Goal: Use online tool/utility: Utilize a website feature to perform a specific function

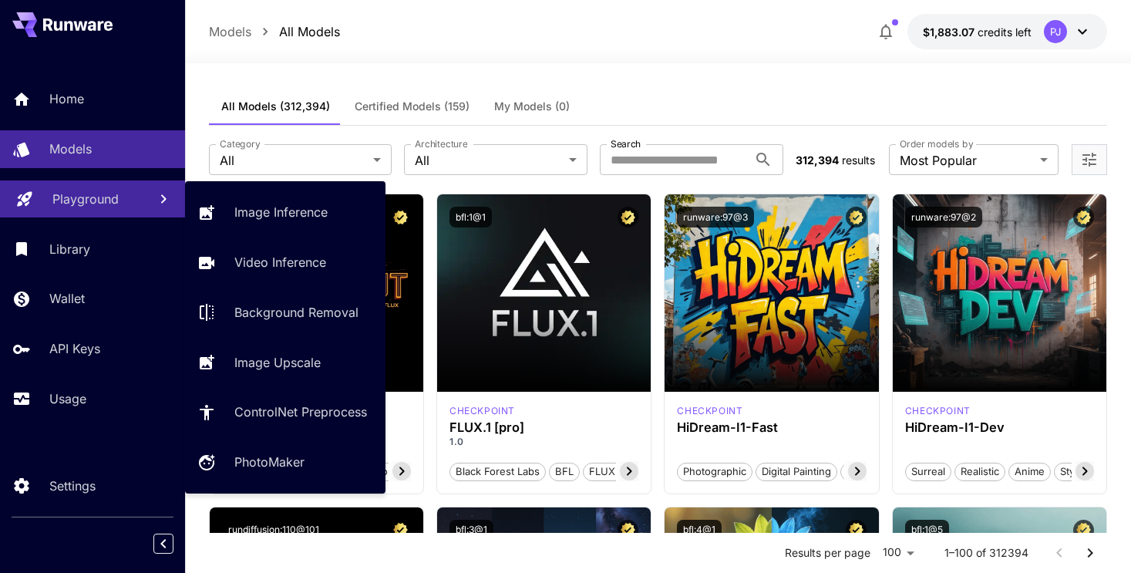
click at [93, 198] on p "Playground" at bounding box center [85, 199] width 66 height 19
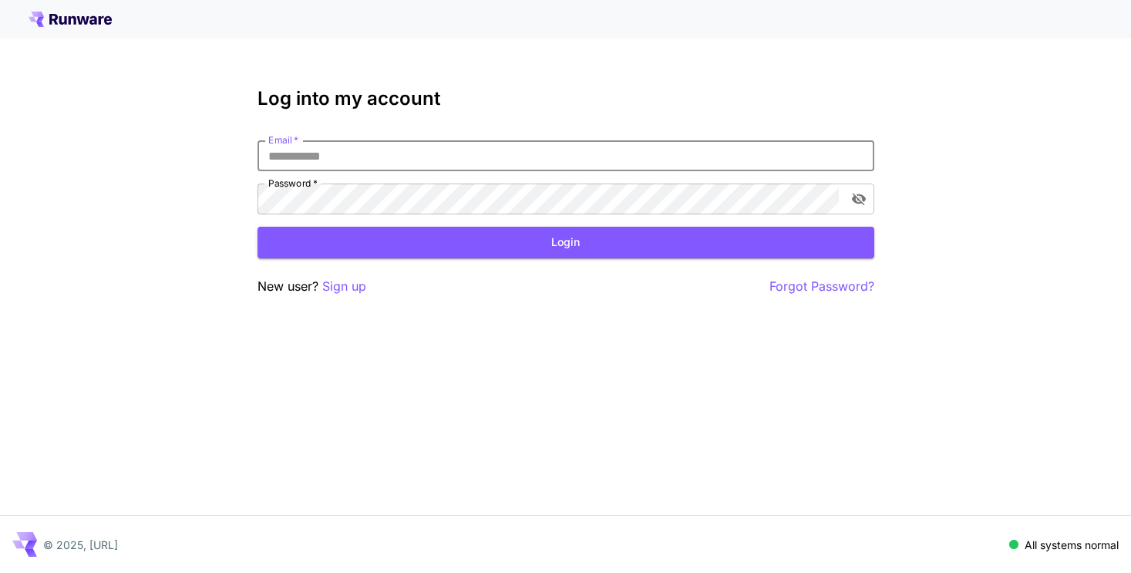
click at [370, 156] on input "Email   *" at bounding box center [565, 155] width 617 height 31
paste input "**********"
type input "**********"
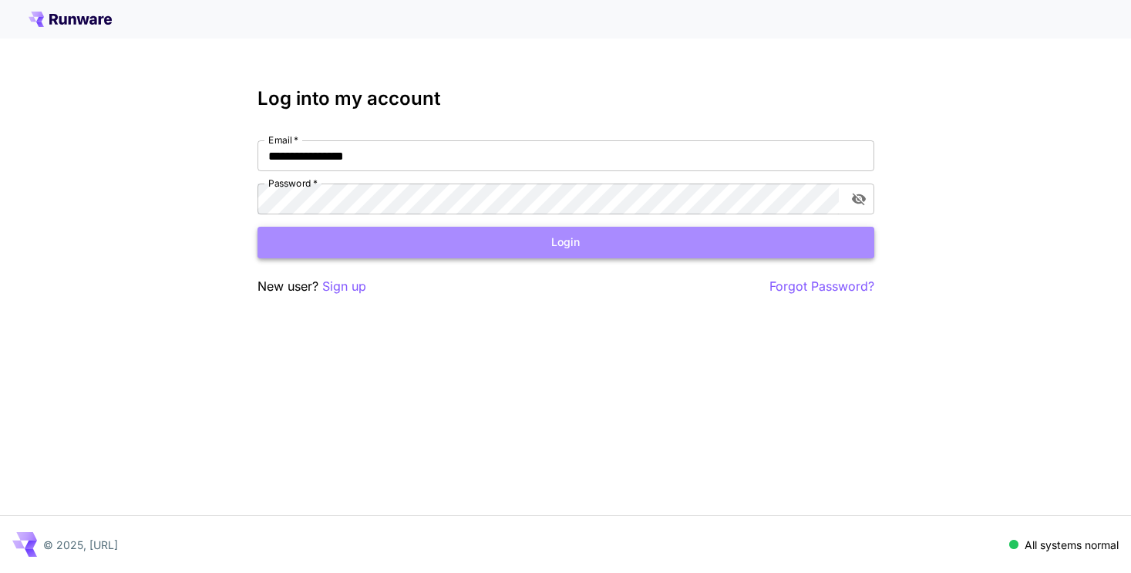
click at [399, 247] on button "Login" at bounding box center [565, 243] width 617 height 32
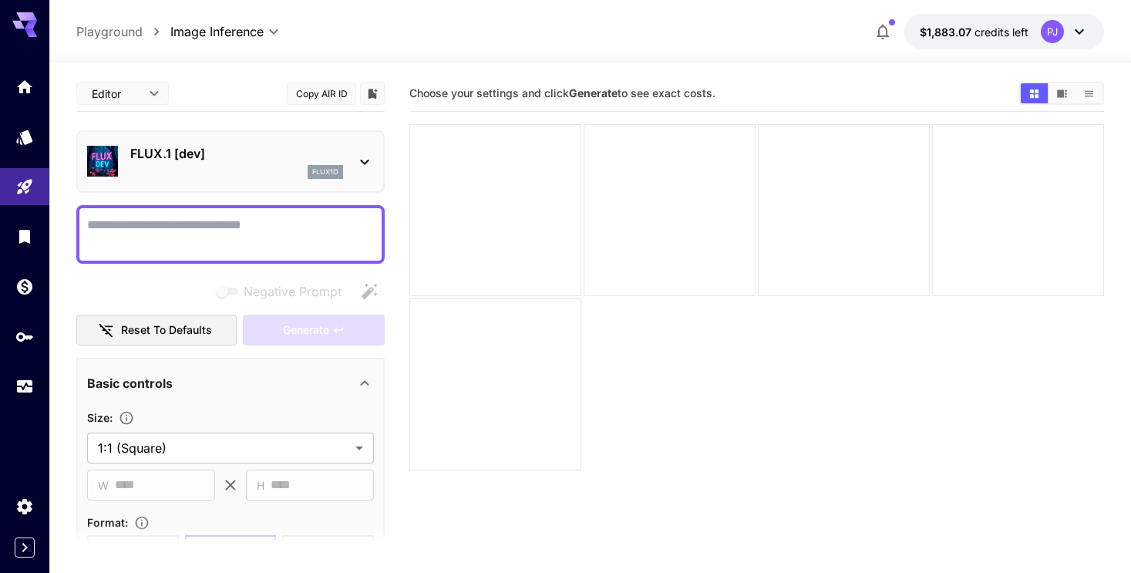
click at [368, 167] on icon at bounding box center [364, 162] width 19 height 19
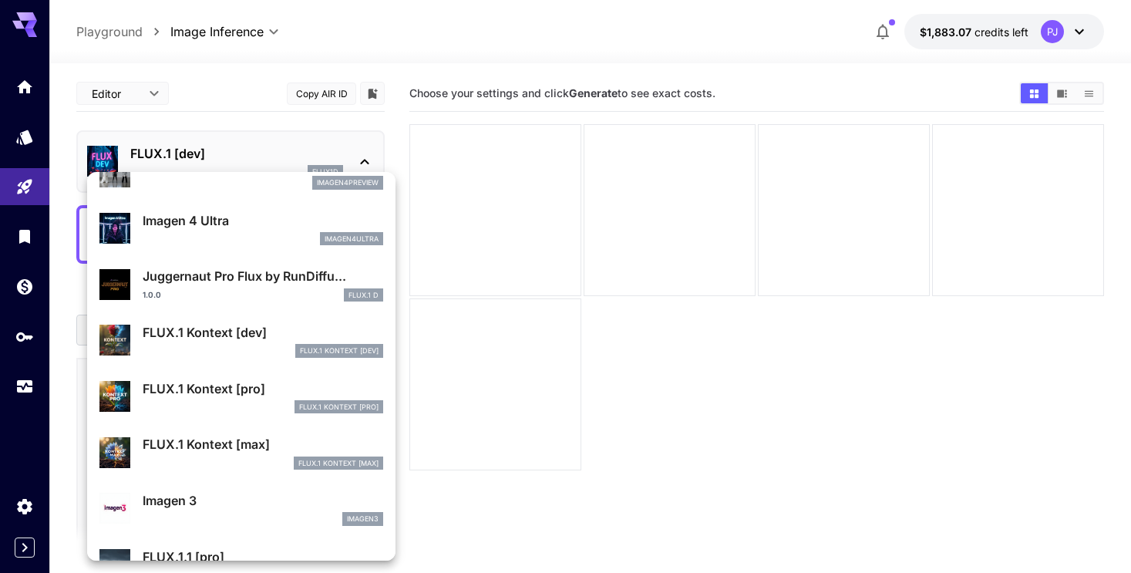
scroll to position [534, 0]
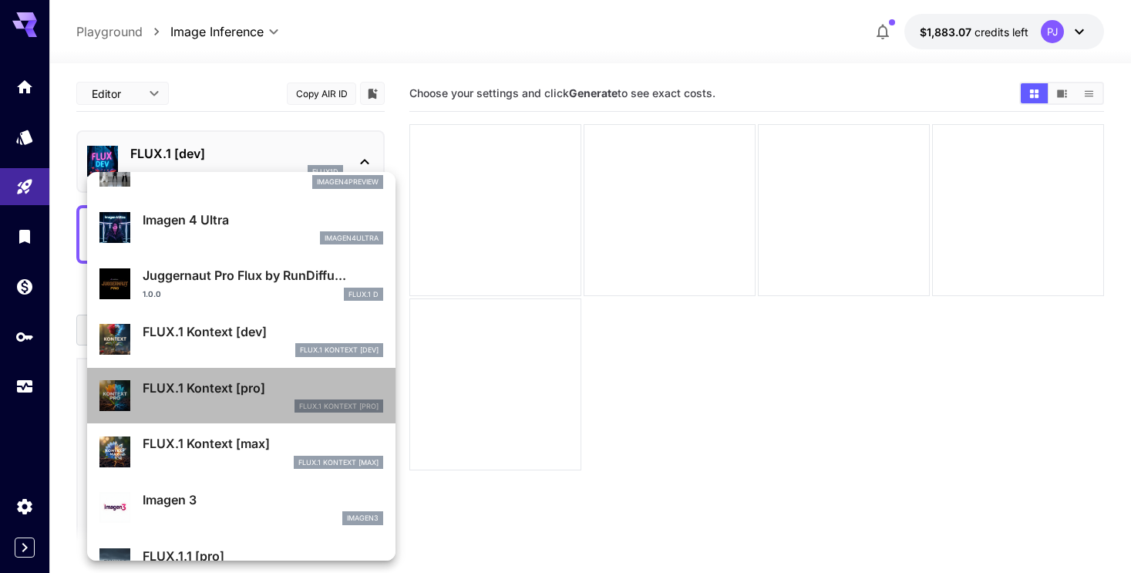
click at [235, 382] on p "FLUX.1 Kontext [pro]" at bounding box center [263, 387] width 241 height 19
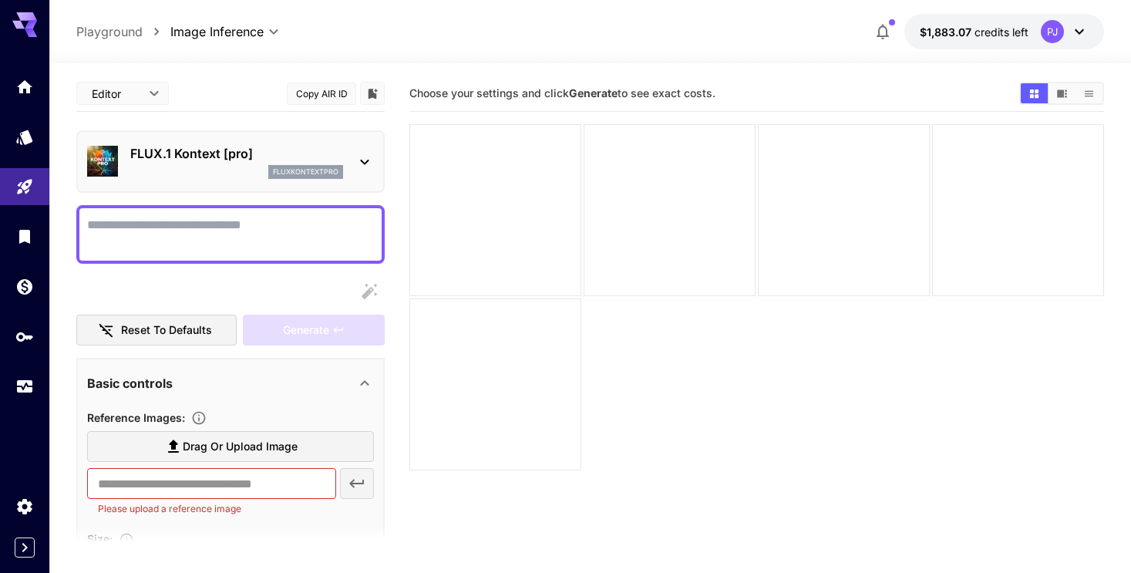
click at [180, 238] on textarea "Display cost in response" at bounding box center [230, 234] width 287 height 37
paste textarea "**********"
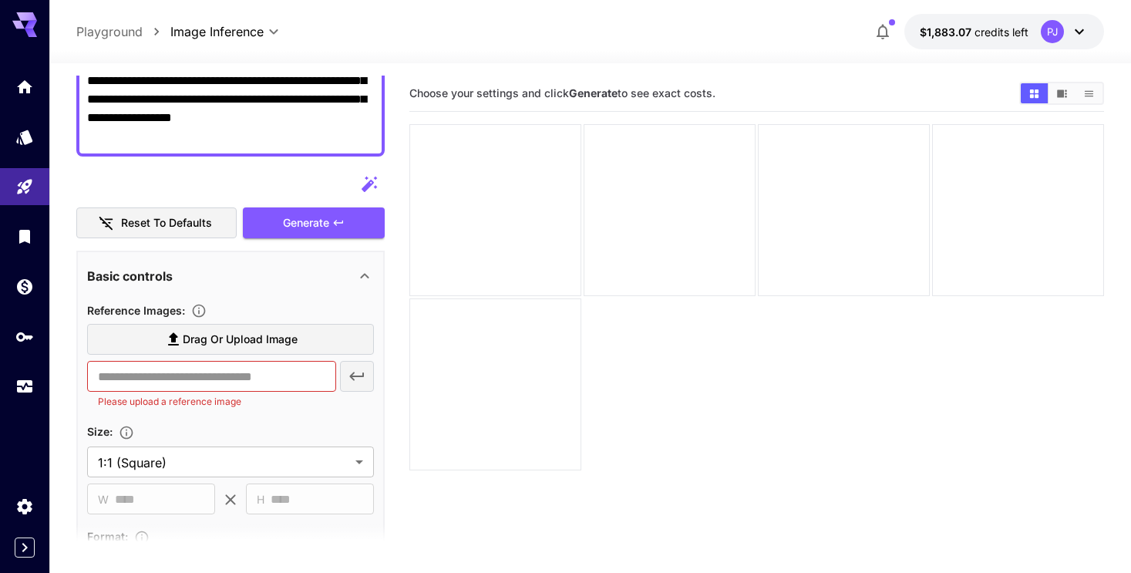
scroll to position [227, 0]
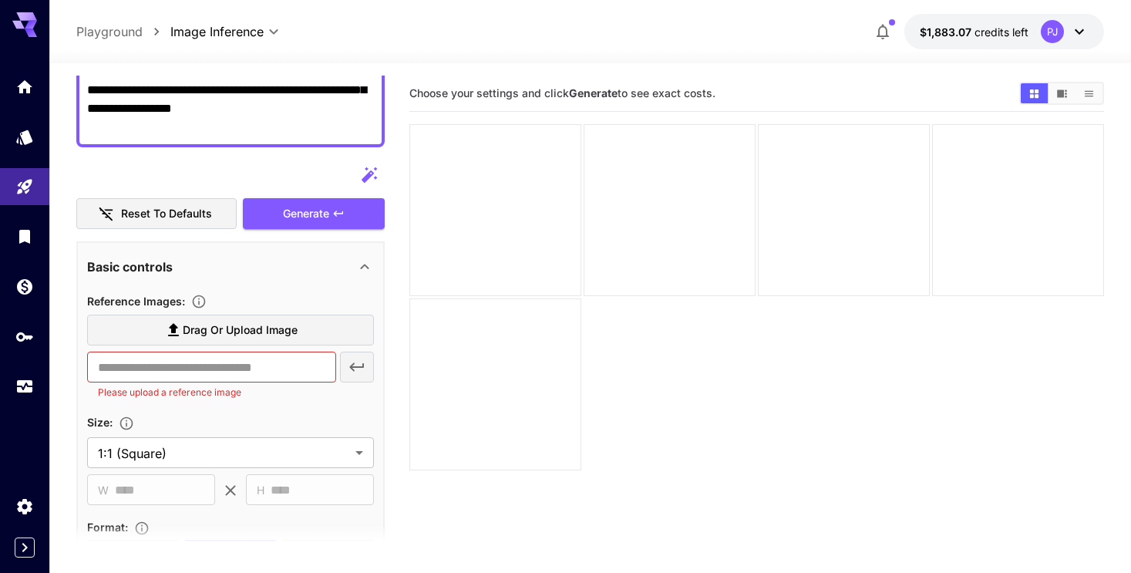
type textarea "**********"
click at [265, 316] on label "Drag or upload image" at bounding box center [230, 331] width 287 height 32
click at [0, 0] on input "Drag or upload image" at bounding box center [0, 0] width 0 height 0
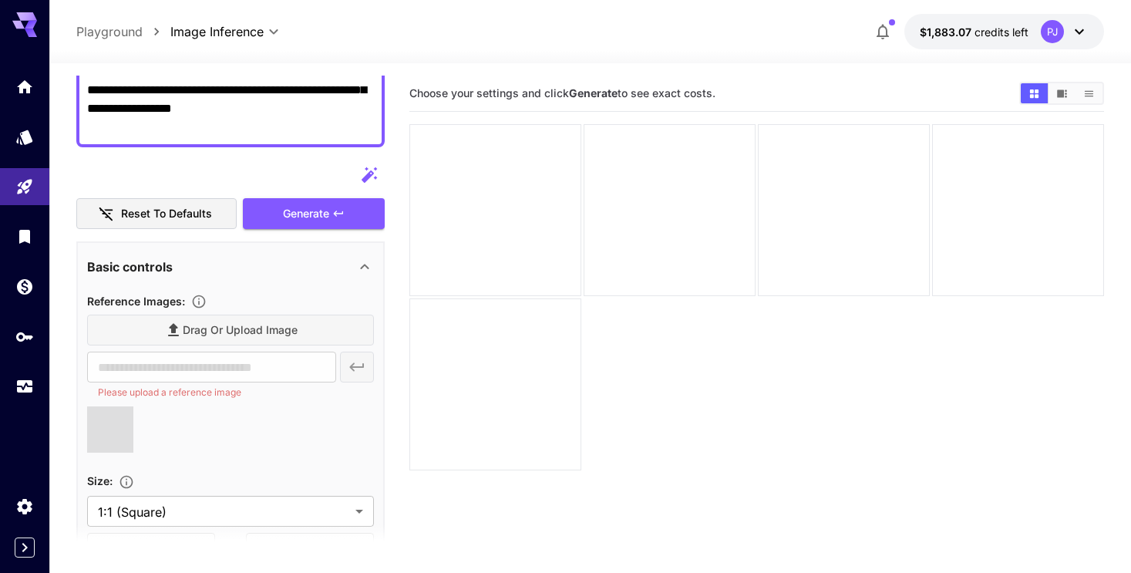
scroll to position [67, 0]
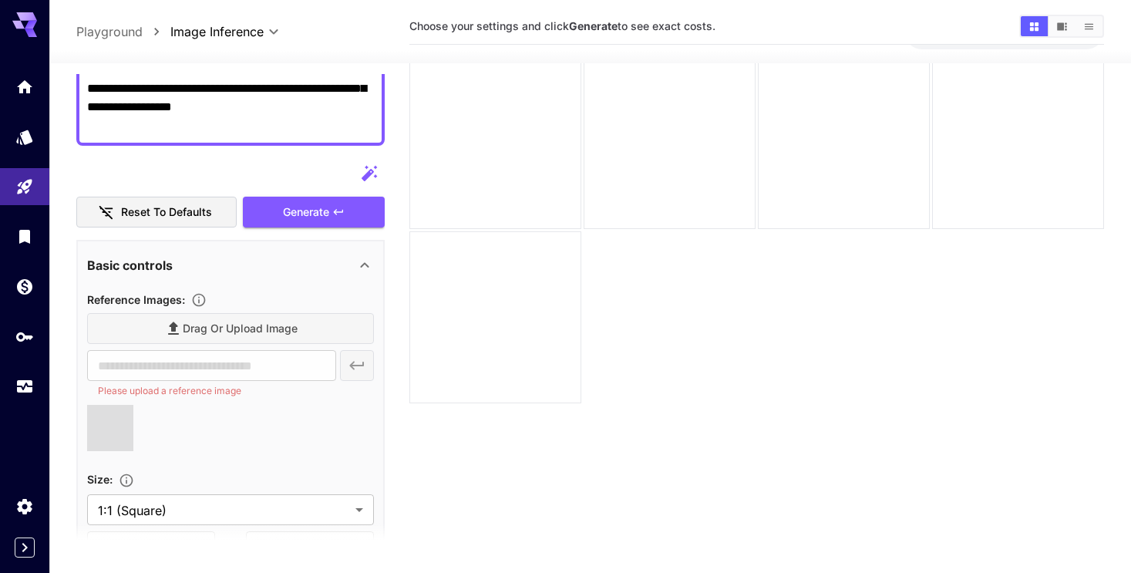
type input "**********"
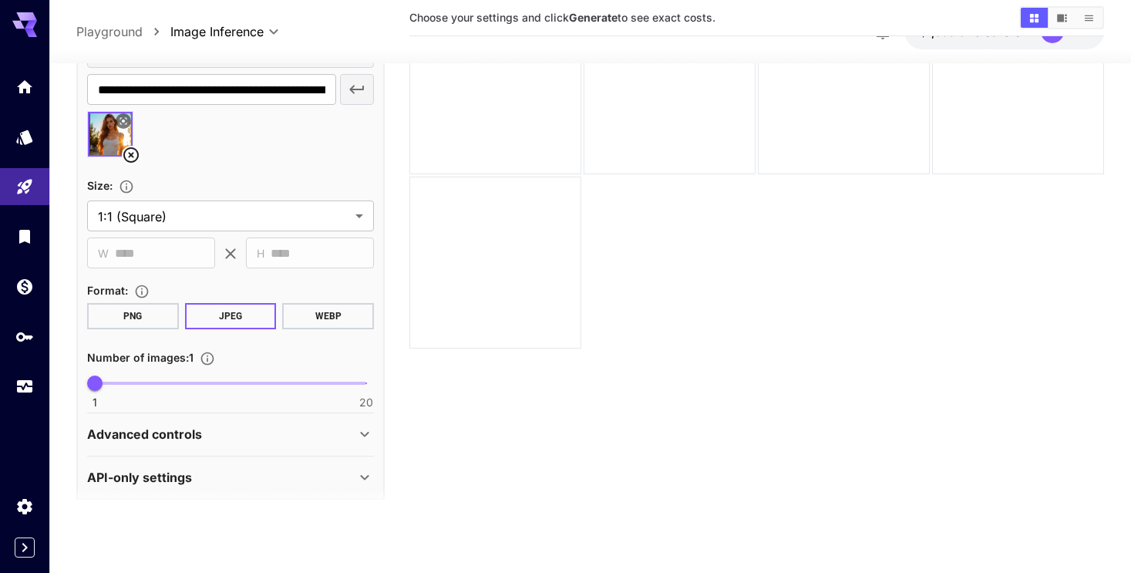
scroll to position [476, 0]
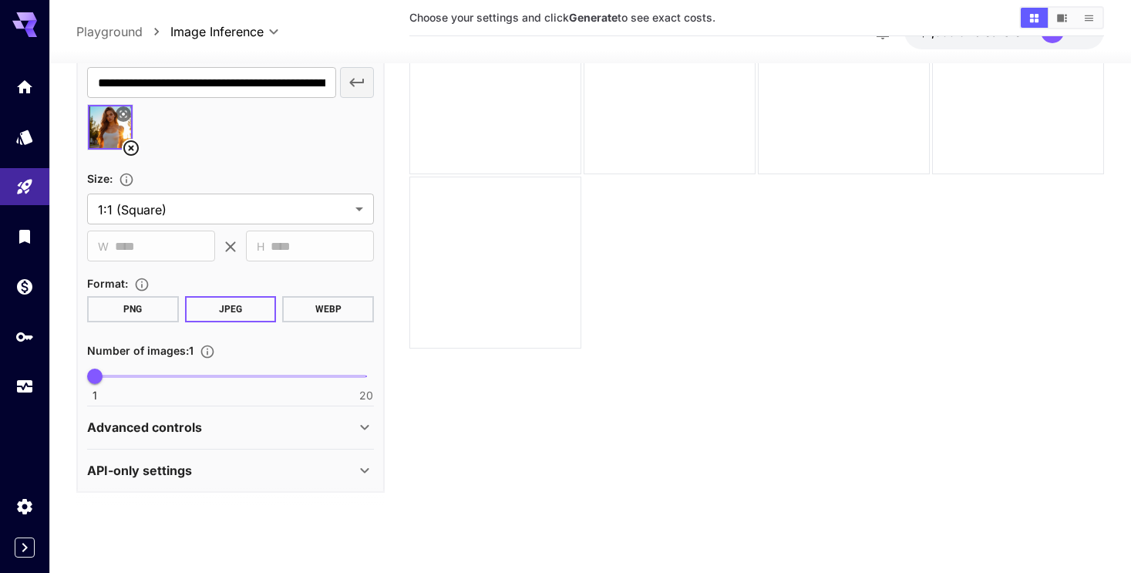
click at [159, 316] on button "PNG" at bounding box center [133, 310] width 92 height 26
type input "*"
drag, startPoint x: 99, startPoint y: 371, endPoint x: 161, endPoint y: 371, distance: 62.4
click at [161, 371] on span "6" at bounding box center [166, 375] width 15 height 15
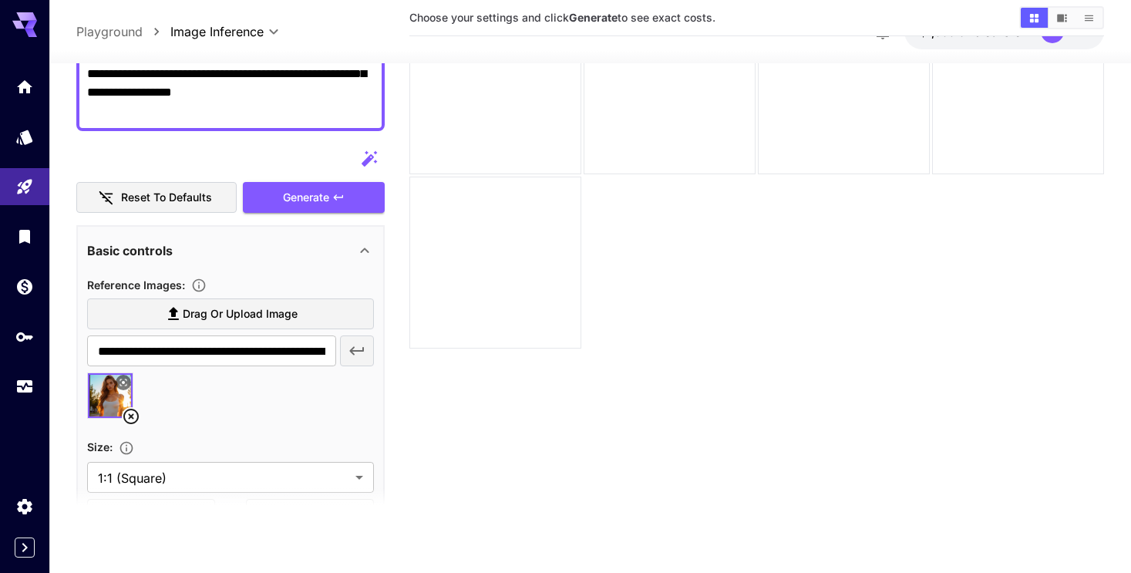
scroll to position [0, 0]
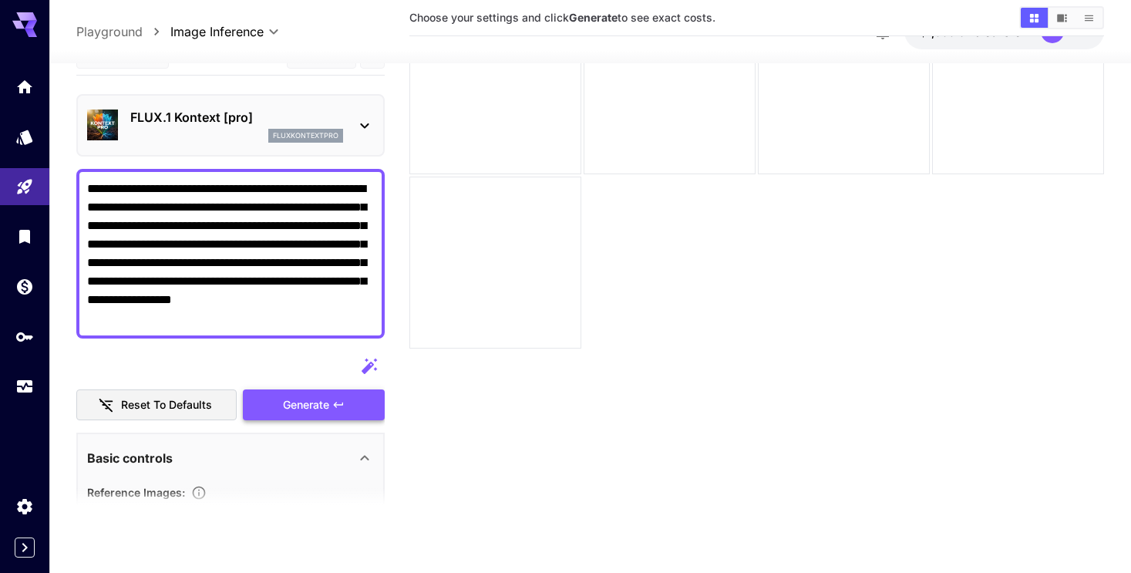
click at [305, 396] on span "Generate" at bounding box center [306, 404] width 46 height 19
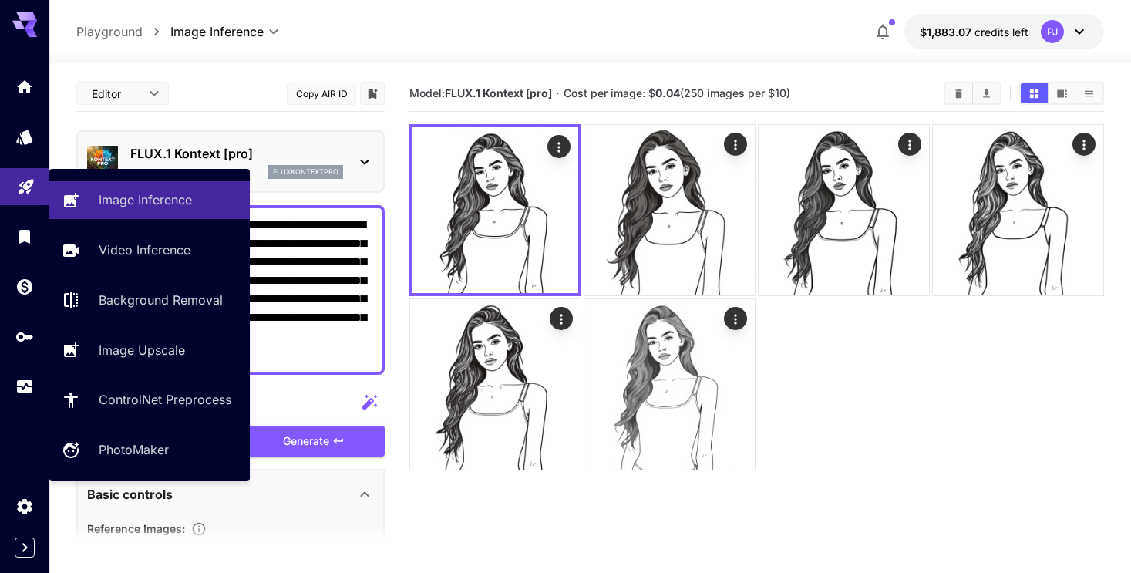
drag, startPoint x: 261, startPoint y: 351, endPoint x: 6, endPoint y: 203, distance: 294.3
click at [6, 203] on div "**********" at bounding box center [565, 347] width 1131 height 695
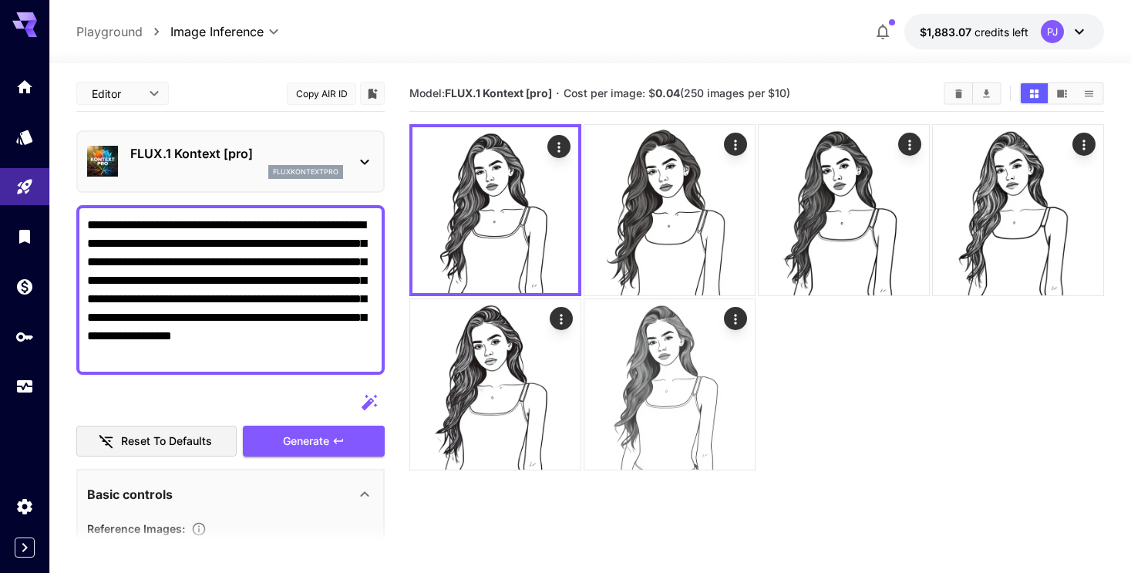
paste textarea
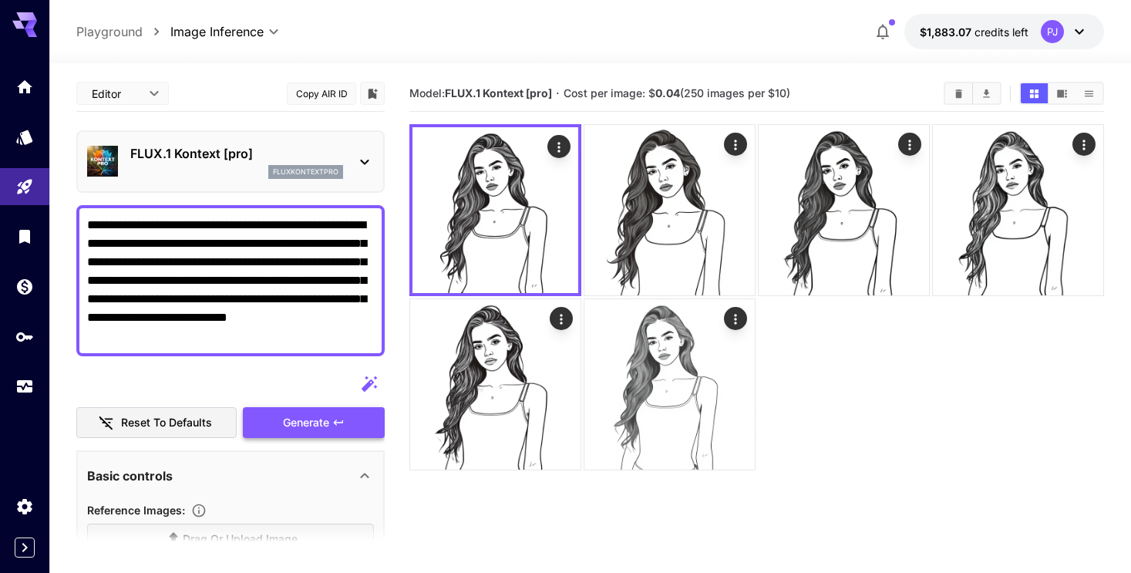
type textarea "**********"
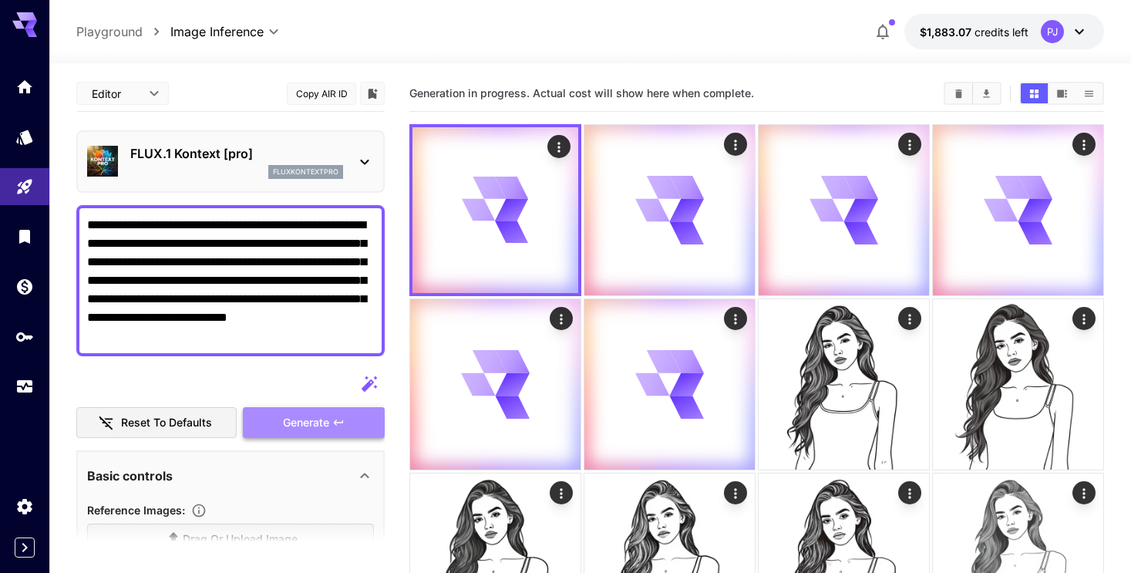
click at [333, 423] on icon "button" at bounding box center [338, 422] width 12 height 12
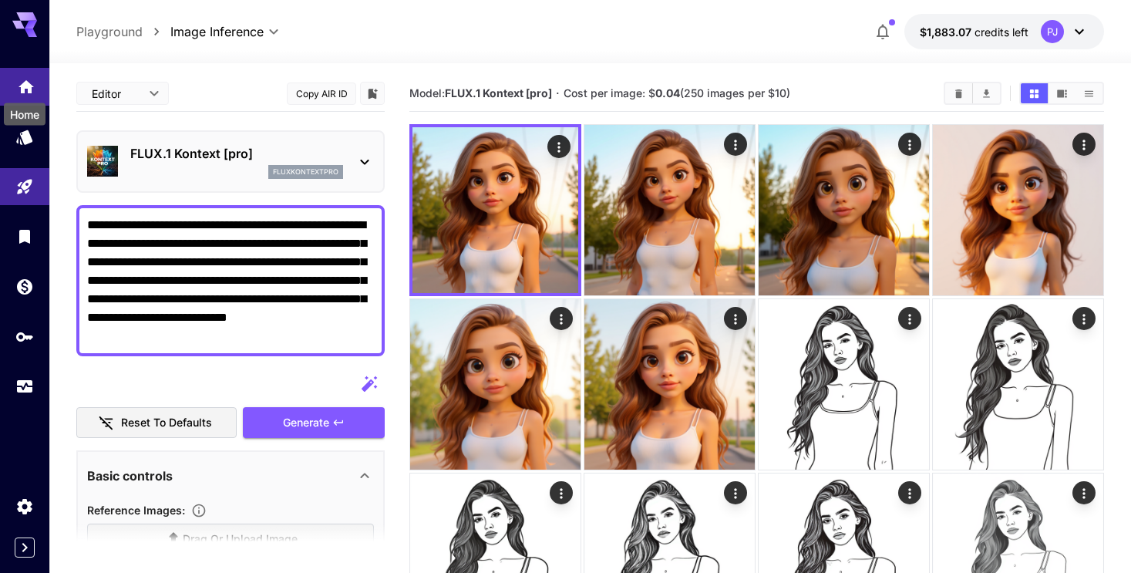
click at [26, 80] on icon "Home" at bounding box center [26, 82] width 15 height 13
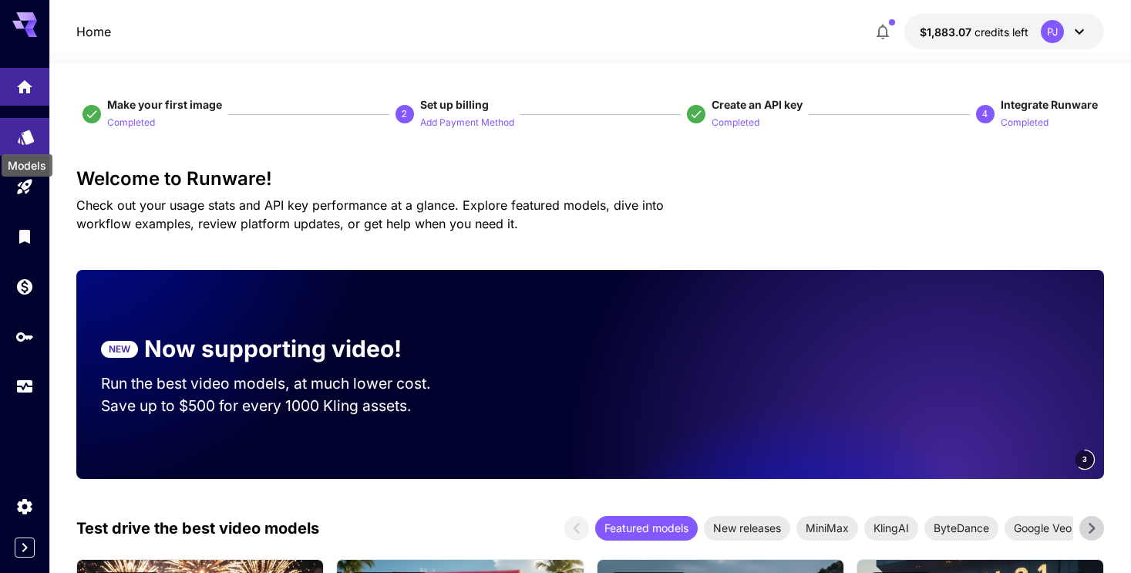
click at [23, 139] on icon "Models" at bounding box center [26, 132] width 19 height 19
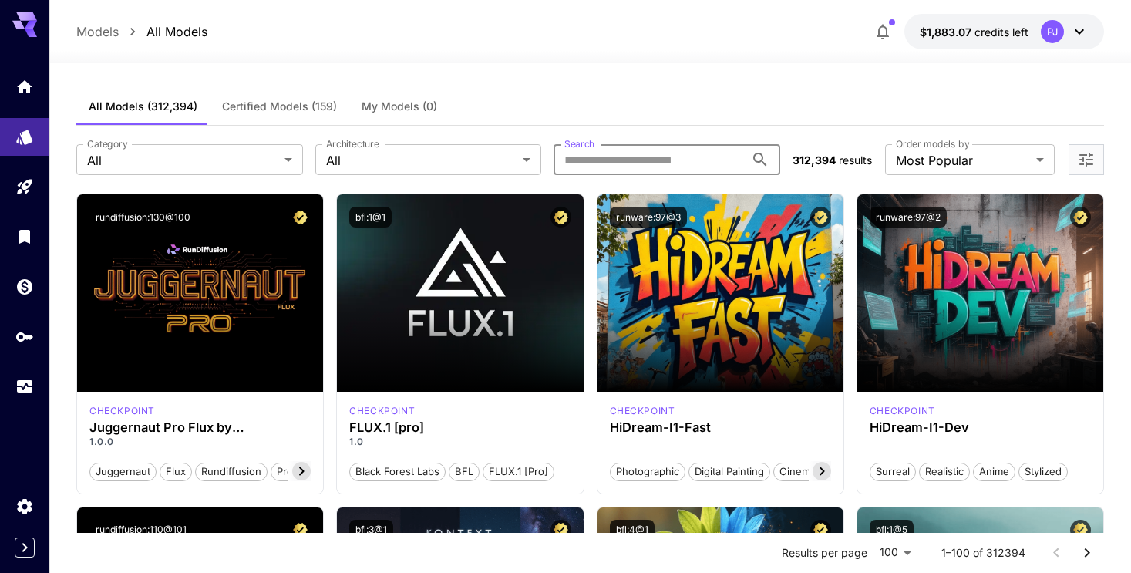
click at [611, 156] on input "Search" at bounding box center [648, 159] width 191 height 31
paste input "**********"
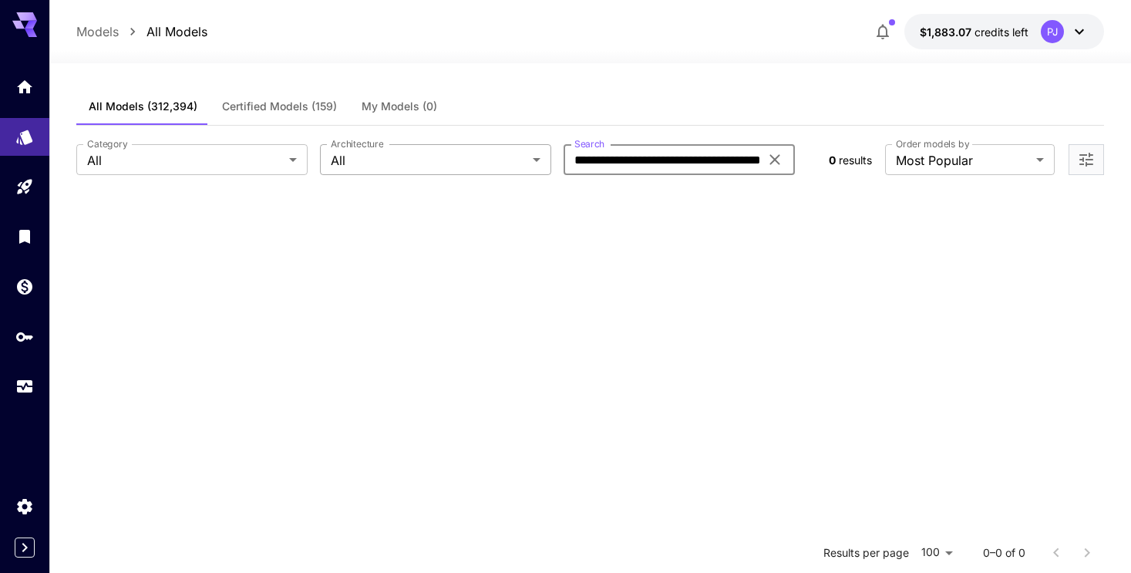
drag, startPoint x: 644, startPoint y: 159, endPoint x: 418, endPoint y: 159, distance: 225.9
click at [418, 159] on div "**********" at bounding box center [446, 159] width 740 height 31
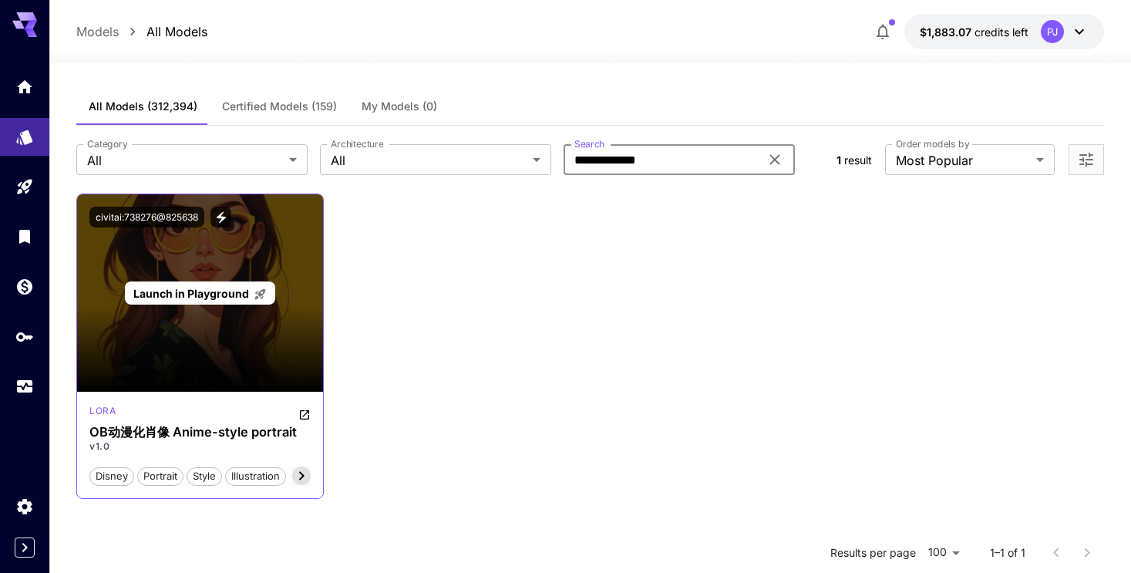
type input "**********"
click at [212, 294] on span "Launch in Playground" at bounding box center [191, 293] width 116 height 13
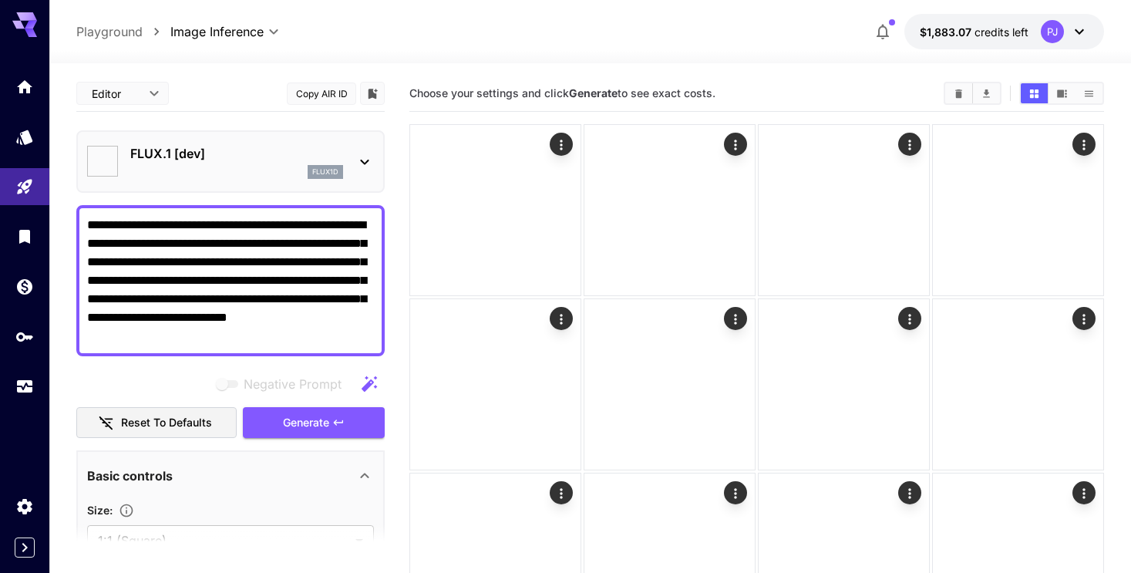
type input "**********"
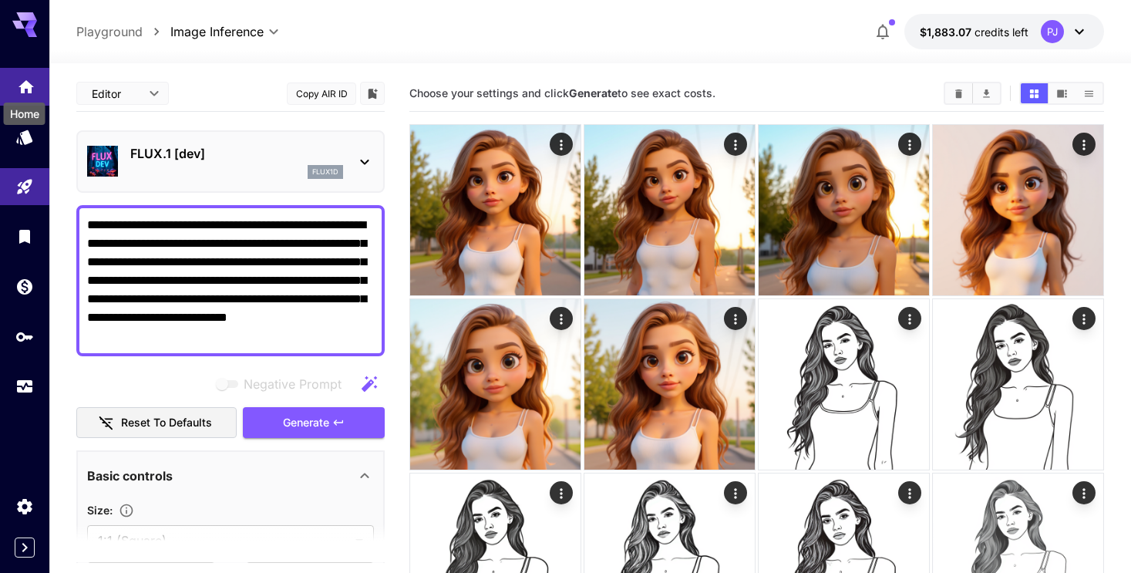
click at [21, 89] on icon "Home" at bounding box center [26, 82] width 15 height 13
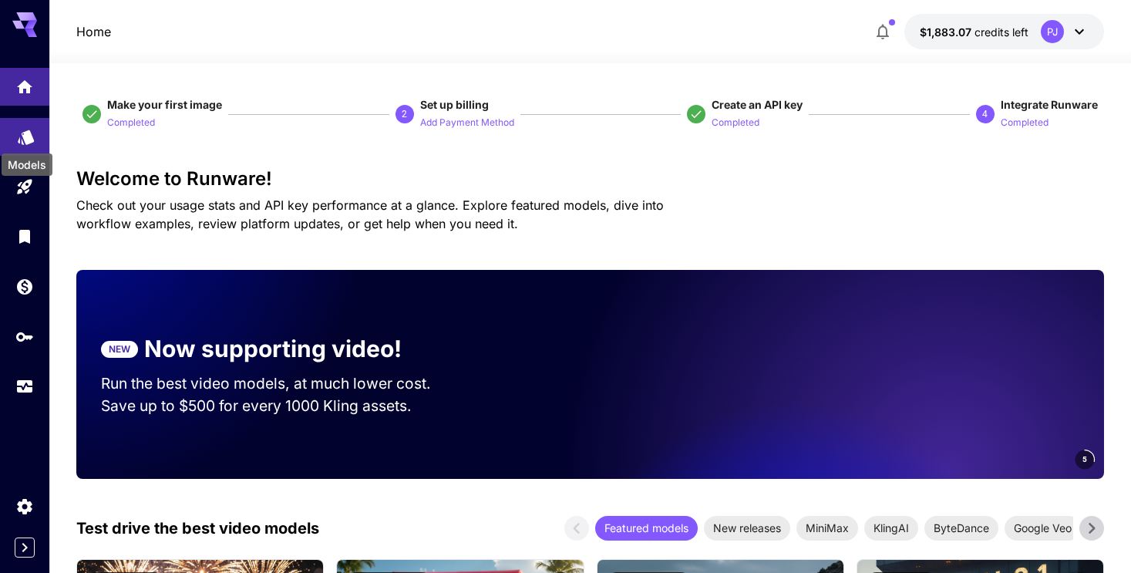
click at [21, 140] on icon "Models" at bounding box center [26, 132] width 19 height 19
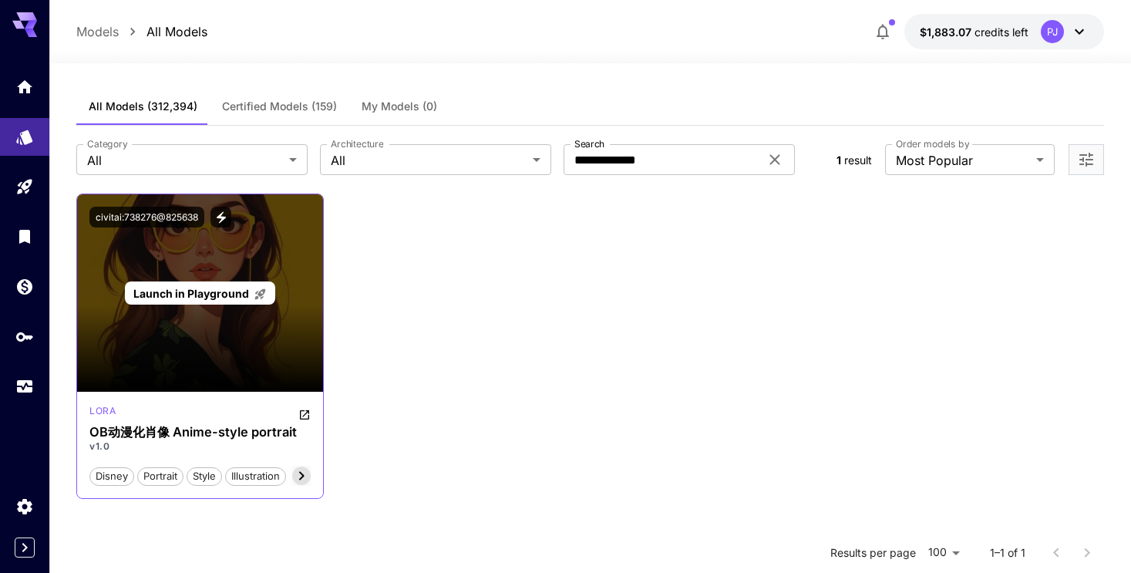
click at [220, 295] on span "Launch in Playground" at bounding box center [191, 293] width 116 height 13
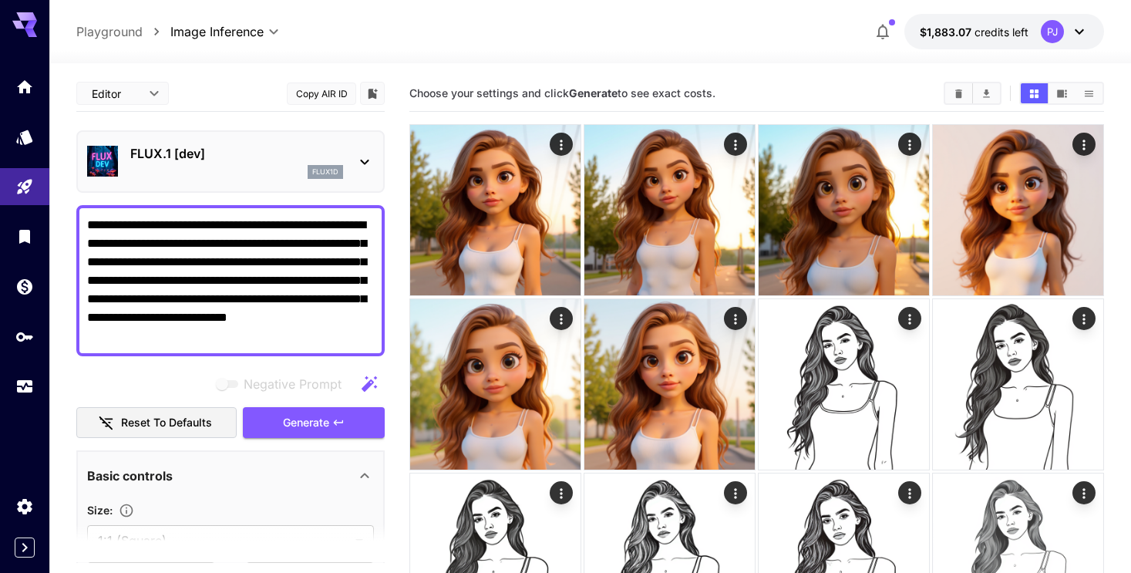
scroll to position [8, 0]
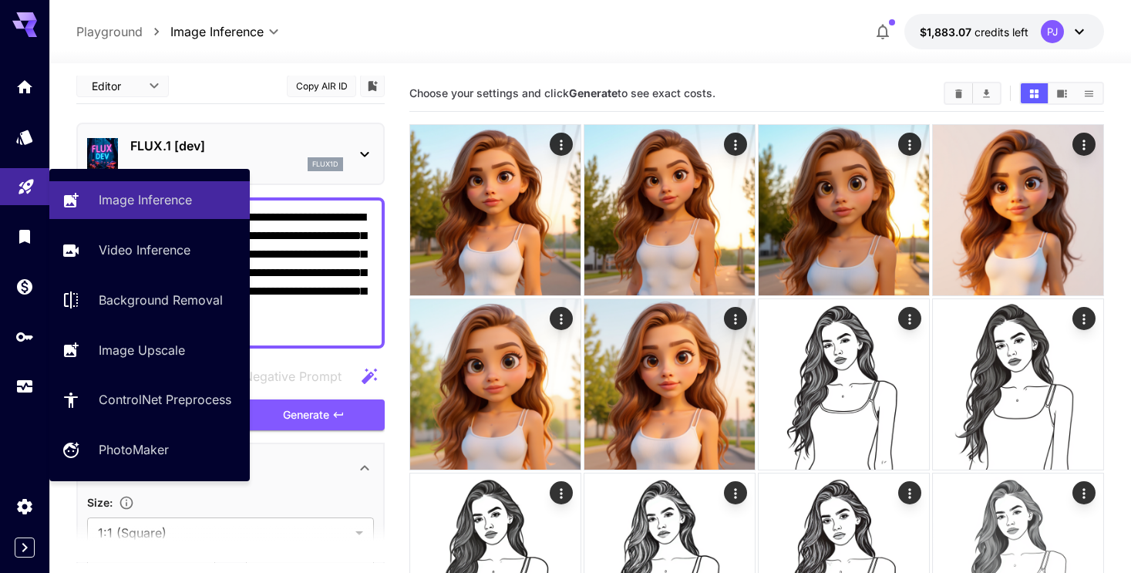
drag, startPoint x: 207, startPoint y: 330, endPoint x: 8, endPoint y: 173, distance: 252.9
click at [8, 173] on div "**********" at bounding box center [565, 347] width 1131 height 695
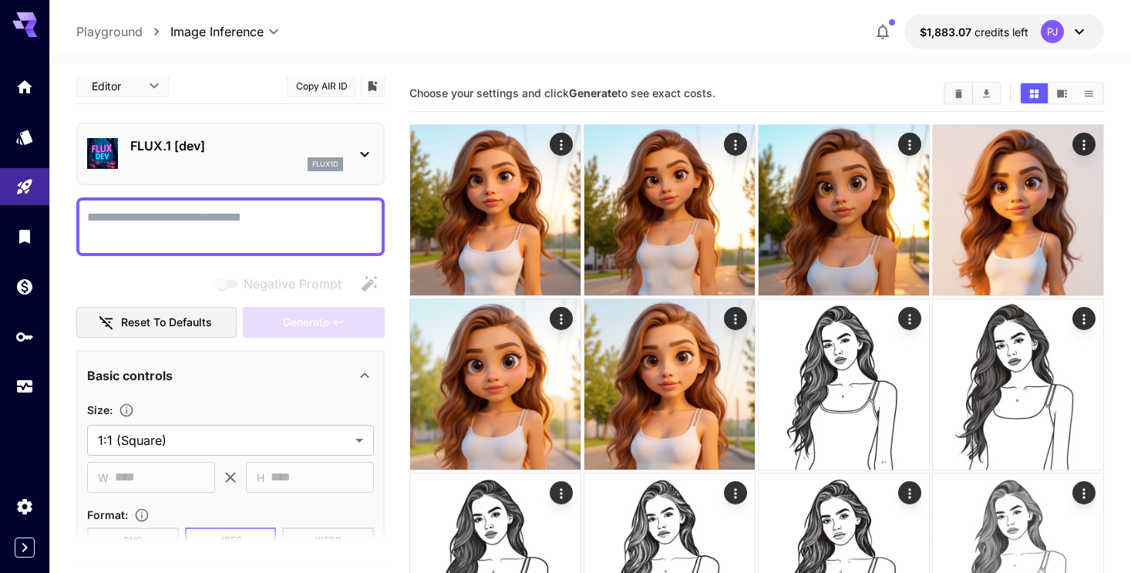
click at [267, 219] on textarea "Negative Prompt" at bounding box center [230, 226] width 287 height 37
paste textarea "**********"
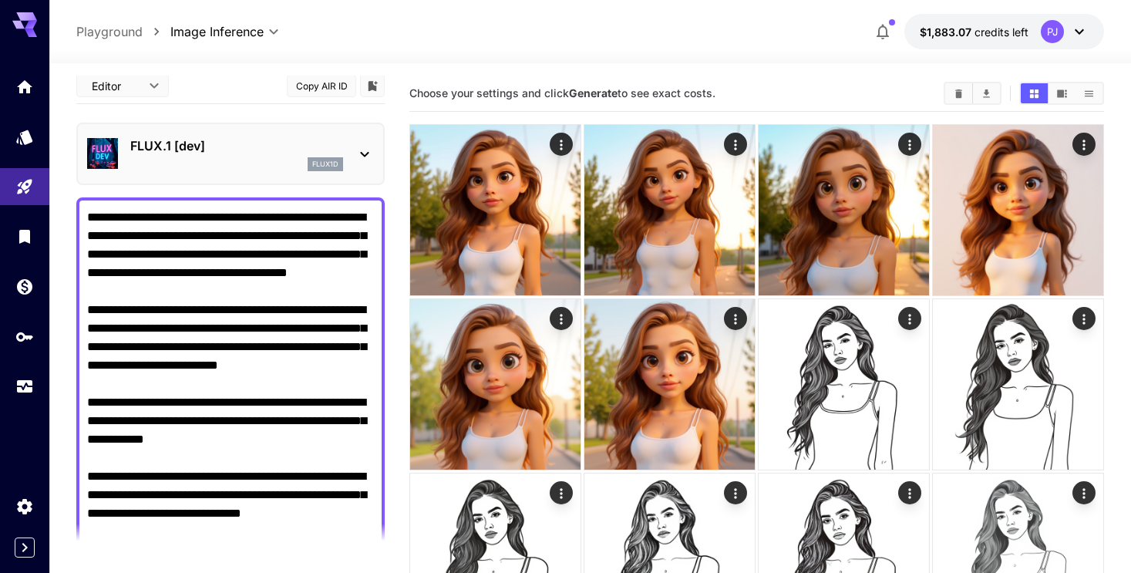
type textarea "**********"
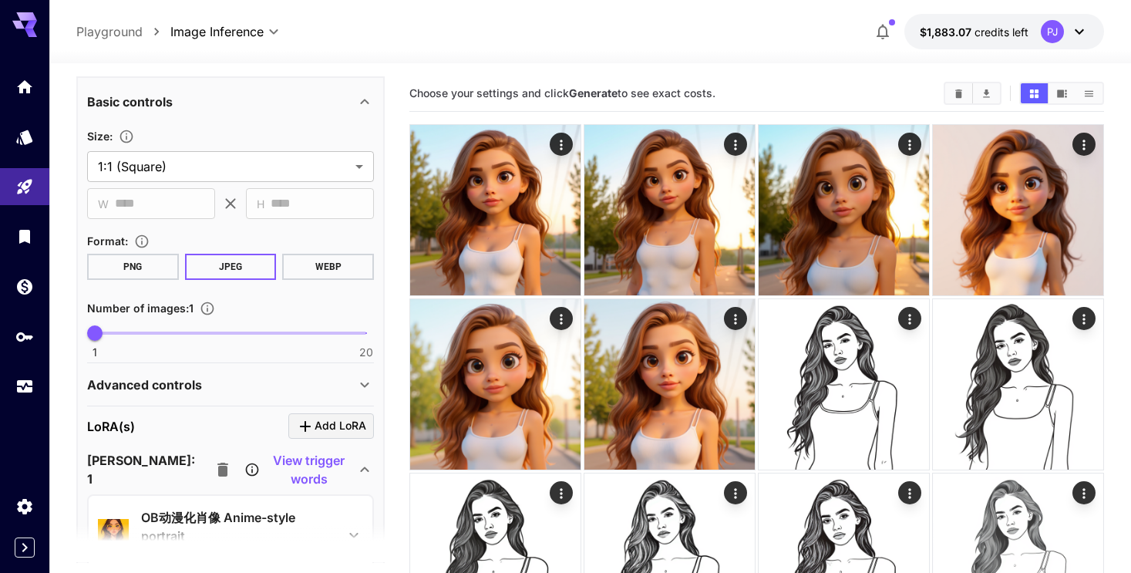
scroll to position [586, 0]
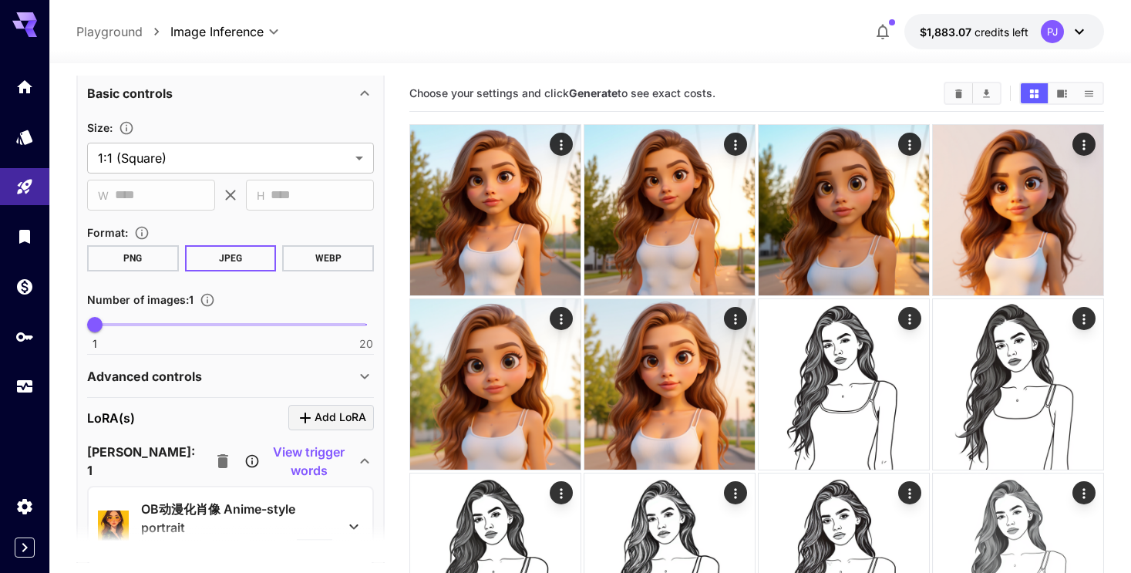
click at [147, 259] on button "PNG" at bounding box center [133, 258] width 92 height 26
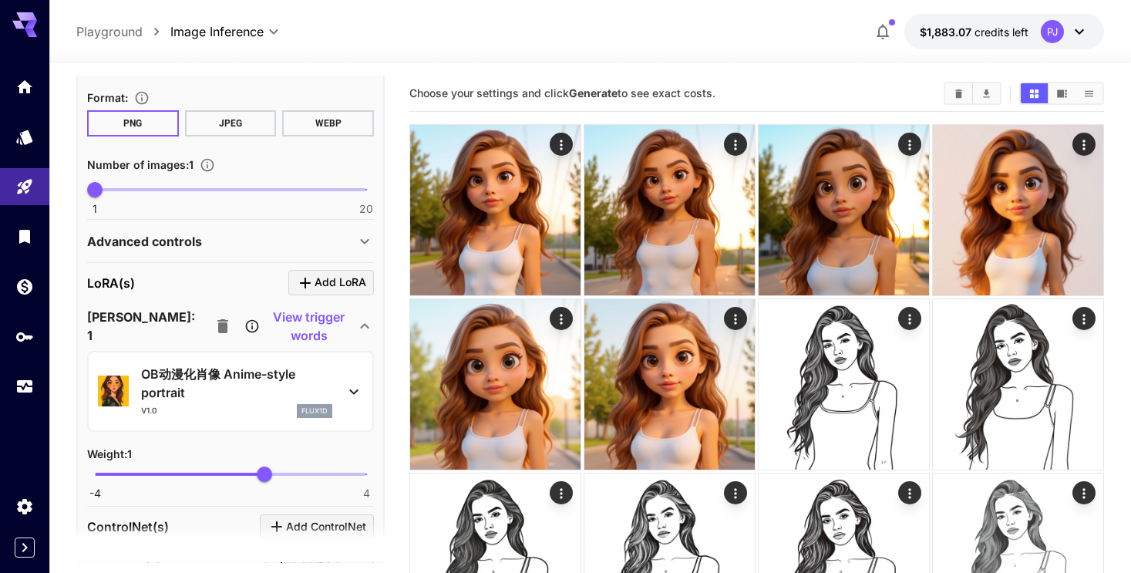
scroll to position [764, 0]
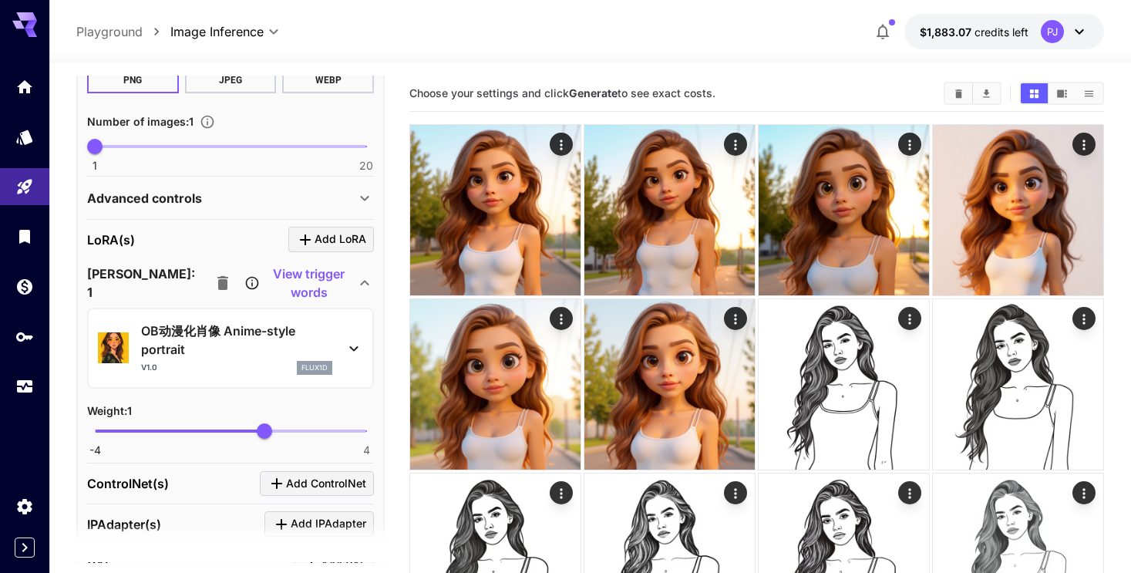
type input "*"
click at [160, 140] on span "1 20 1" at bounding box center [230, 146] width 271 height 23
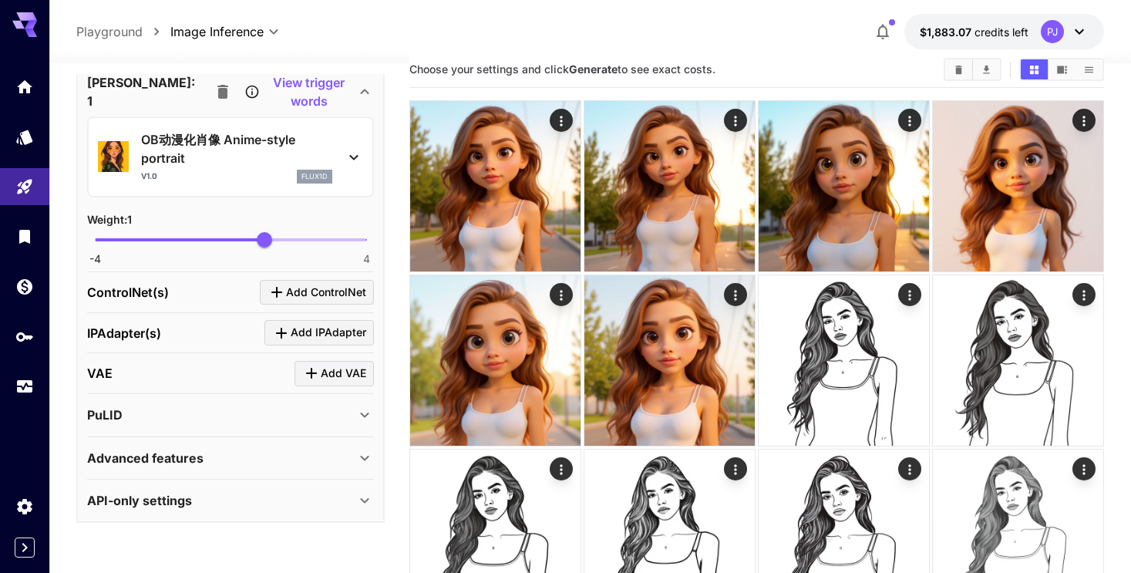
scroll to position [35, 0]
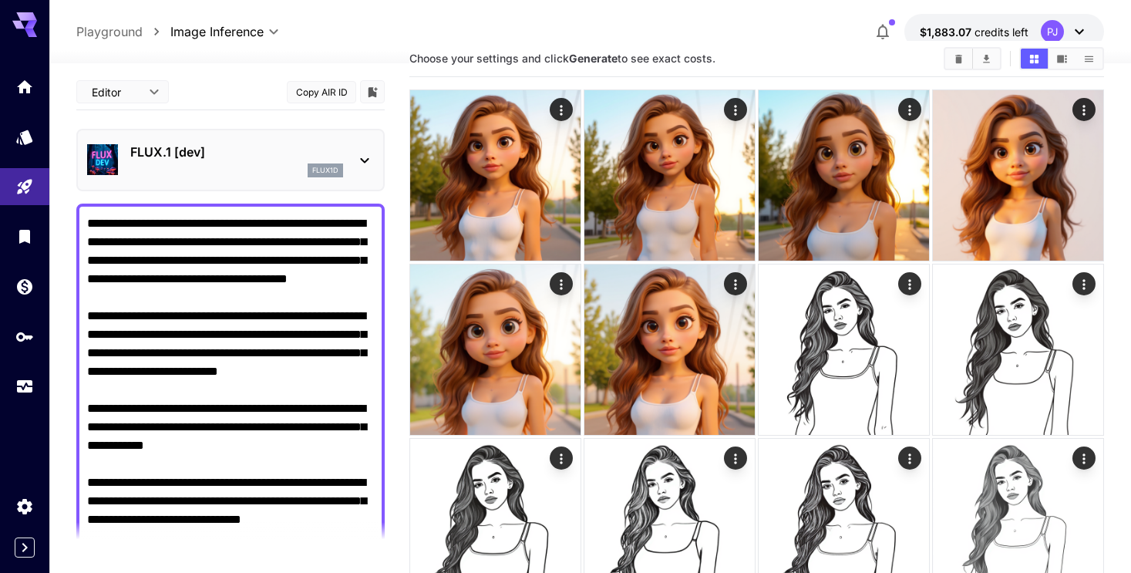
scroll to position [954, 0]
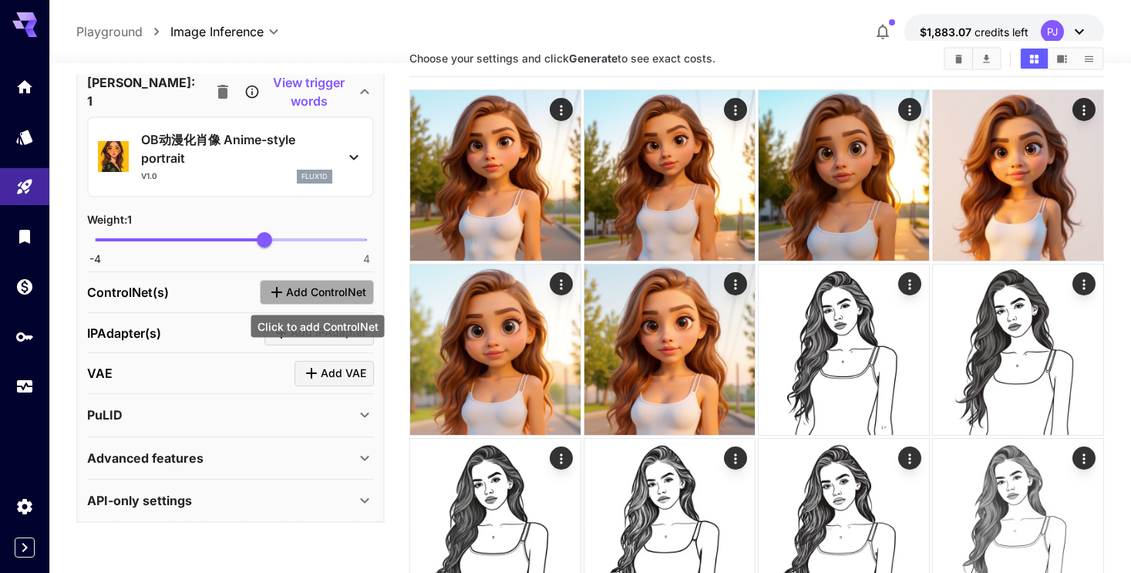
click at [288, 301] on button "Add ControlNet" at bounding box center [317, 292] width 114 height 25
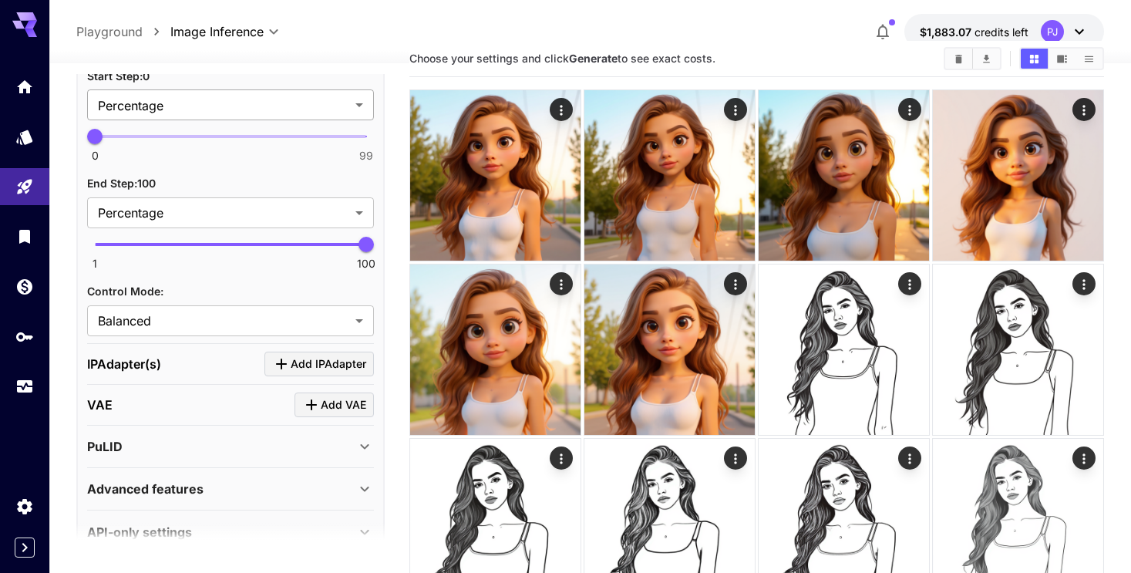
scroll to position [1521, 0]
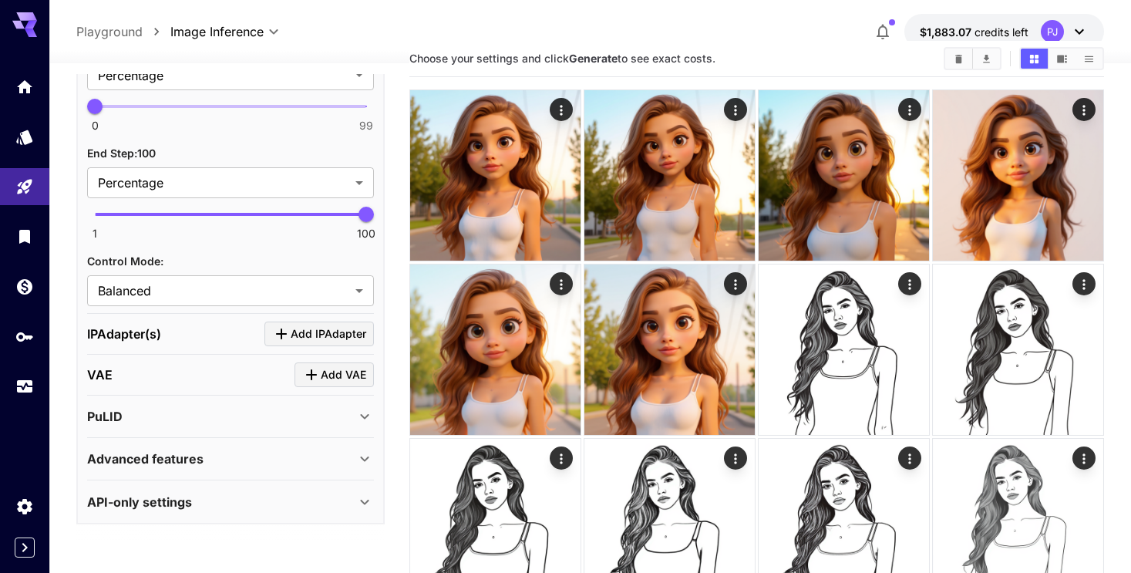
click at [227, 211] on span "1 100 100" at bounding box center [230, 214] width 271 height 23
type input "**"
drag, startPoint x: 227, startPoint y: 211, endPoint x: 169, endPoint y: 212, distance: 58.6
click at [169, 212] on span "28" at bounding box center [168, 214] width 15 height 15
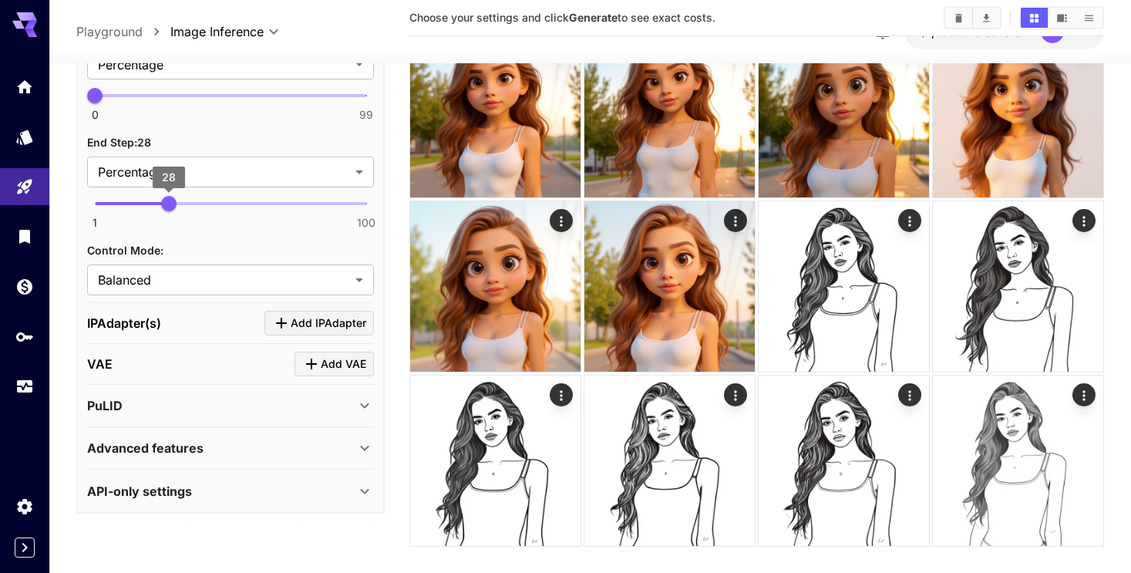
scroll to position [122, 0]
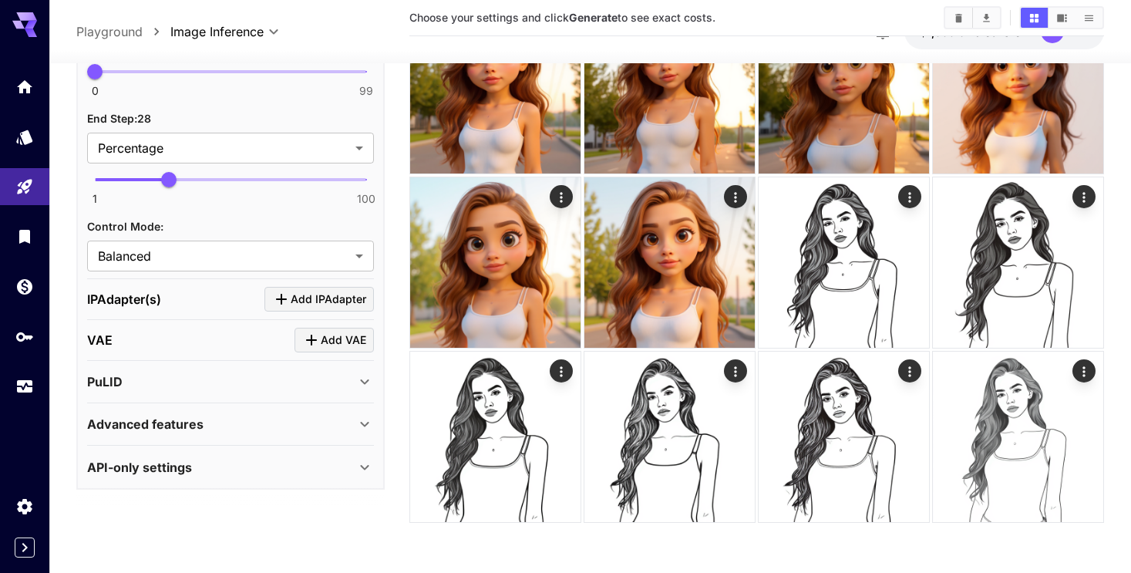
click at [346, 385] on div "PuLID" at bounding box center [221, 381] width 268 height 19
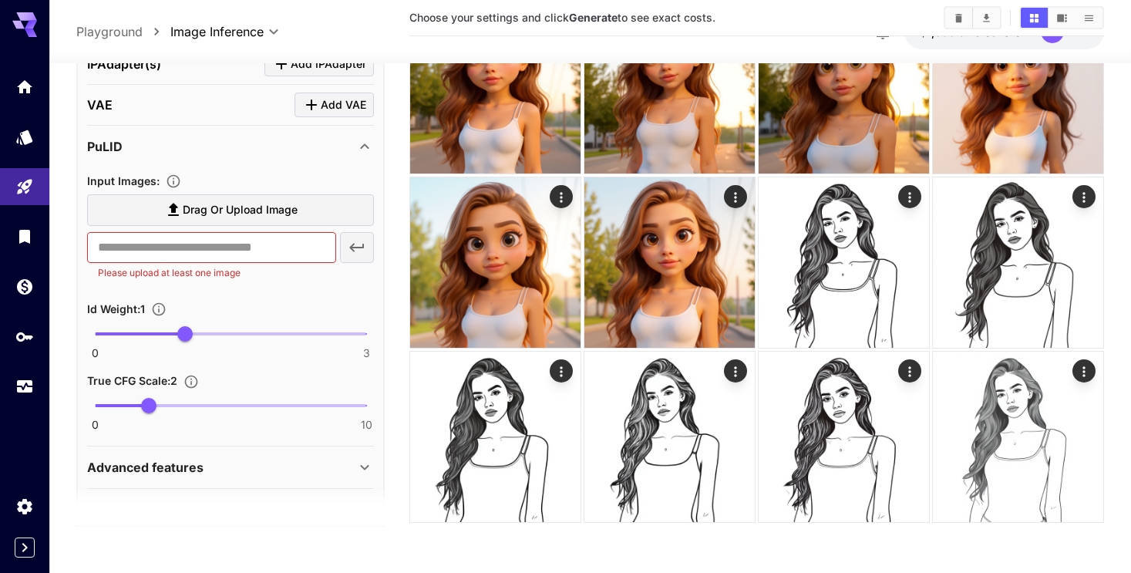
scroll to position [1789, 0]
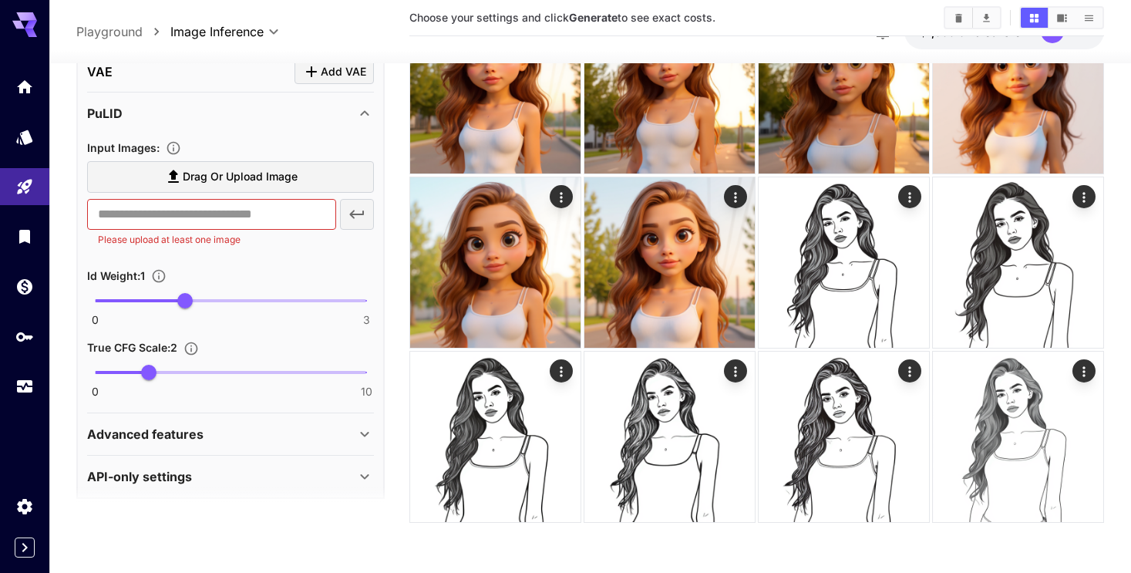
click at [363, 95] on div "PuLID" at bounding box center [230, 113] width 287 height 37
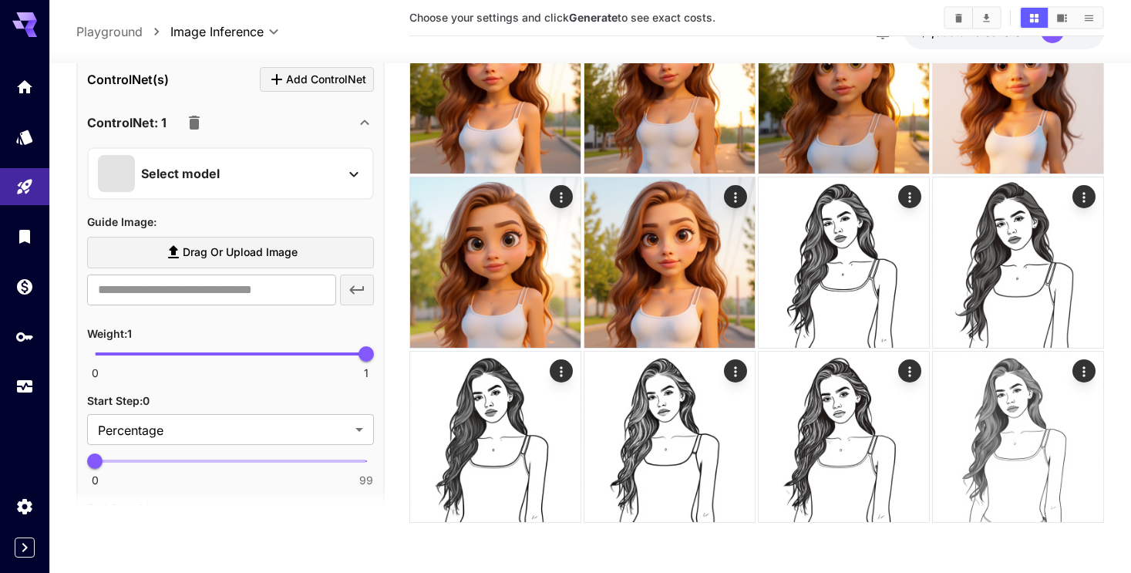
scroll to position [1138, 0]
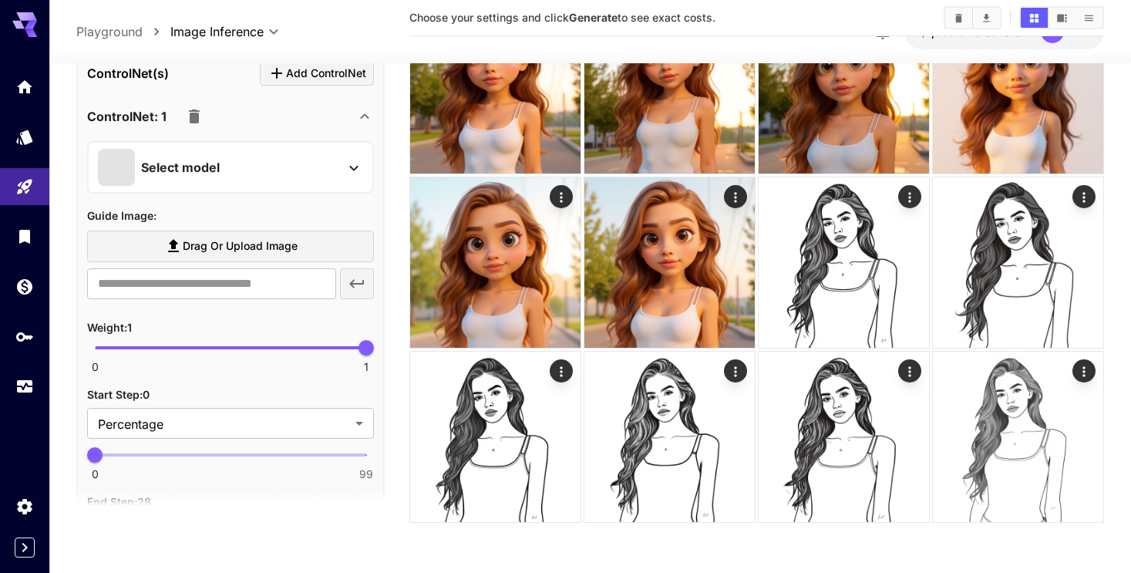
click at [345, 168] on icon at bounding box center [354, 168] width 19 height 19
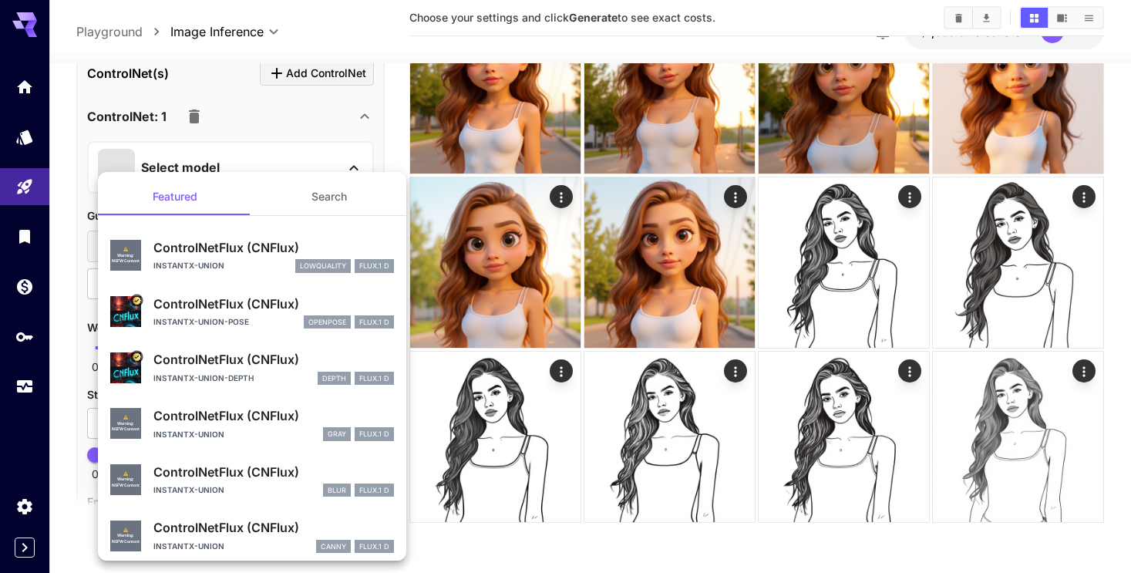
click at [298, 126] on div at bounding box center [565, 286] width 1131 height 573
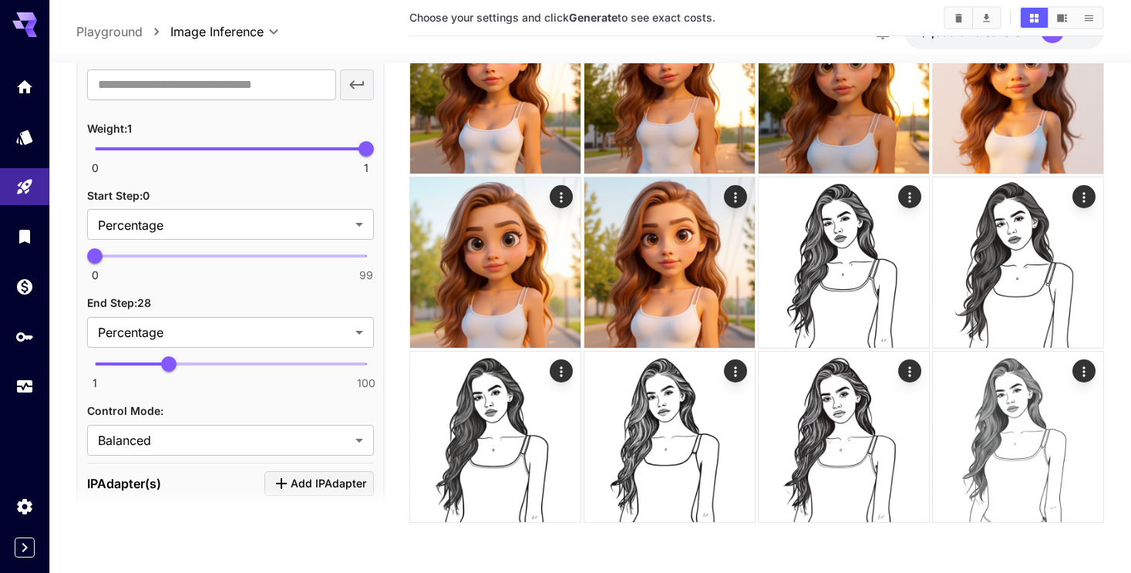
scroll to position [1344, 0]
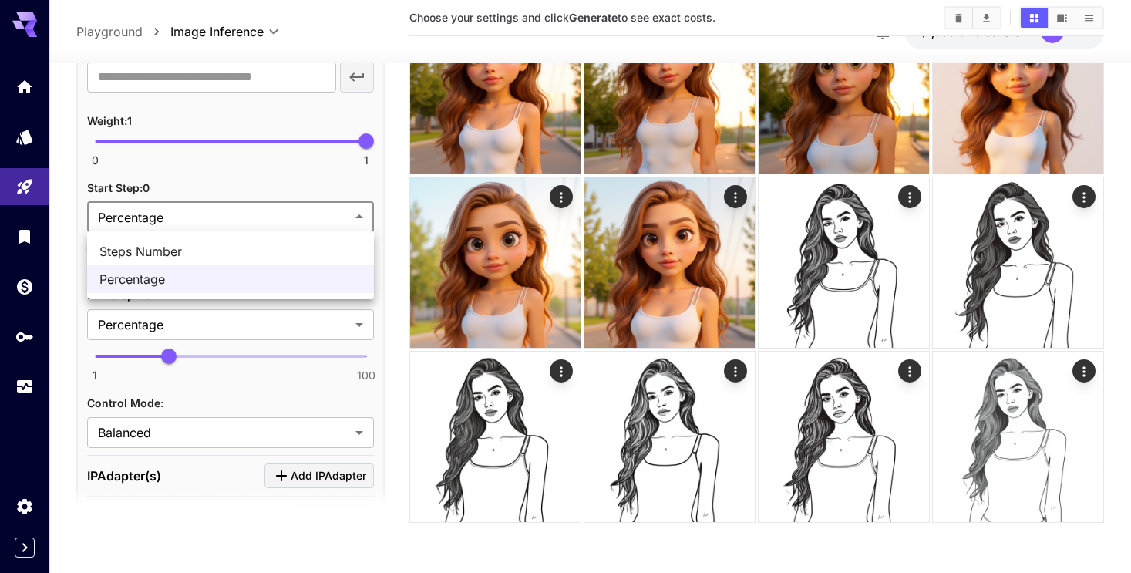
click at [230, 217] on body "**********" at bounding box center [565, 225] width 1131 height 695
click at [238, 164] on div at bounding box center [565, 286] width 1131 height 573
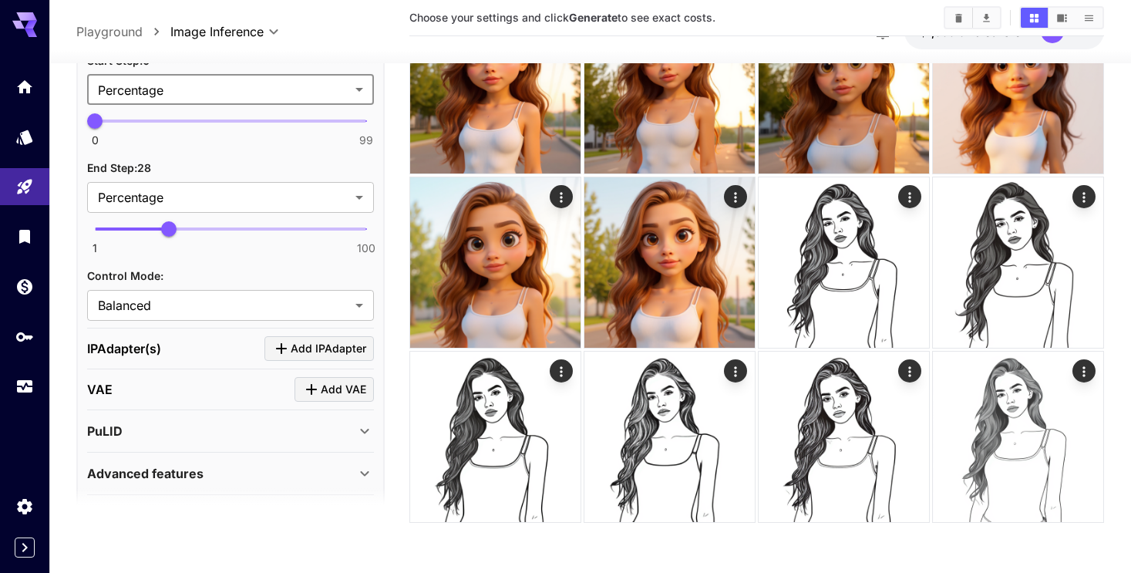
scroll to position [1475, 0]
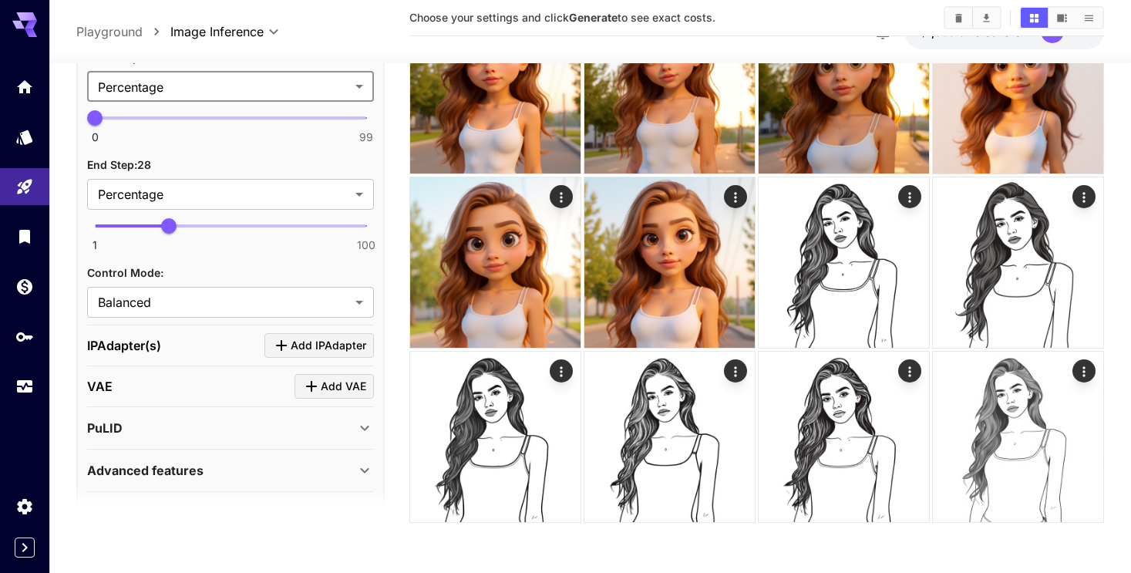
scroll to position [1521, 0]
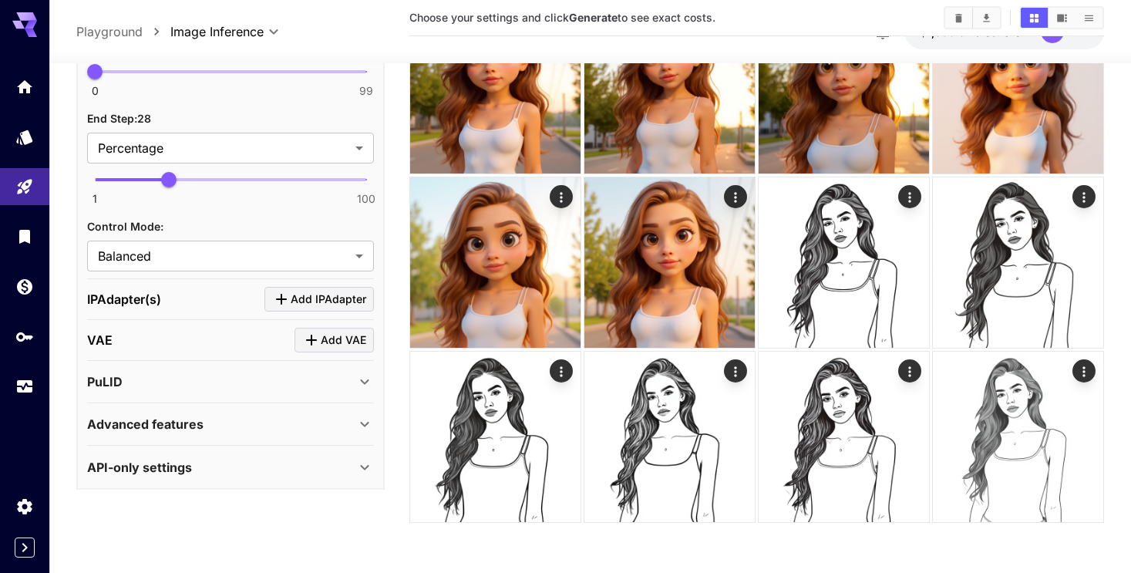
click at [327, 460] on div "API-only settings" at bounding box center [221, 467] width 268 height 19
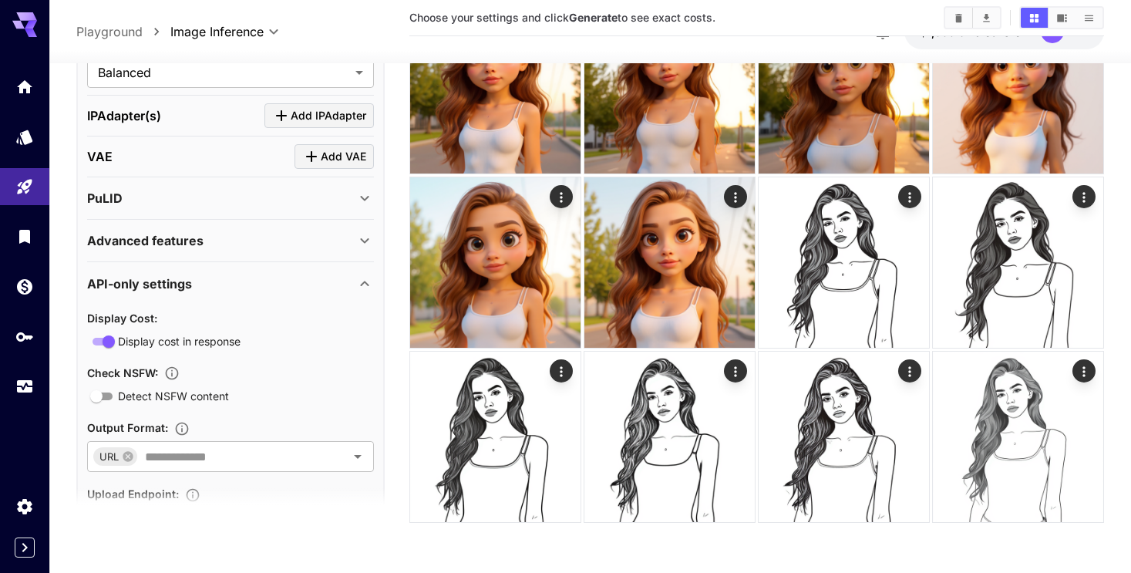
scroll to position [1783, 0]
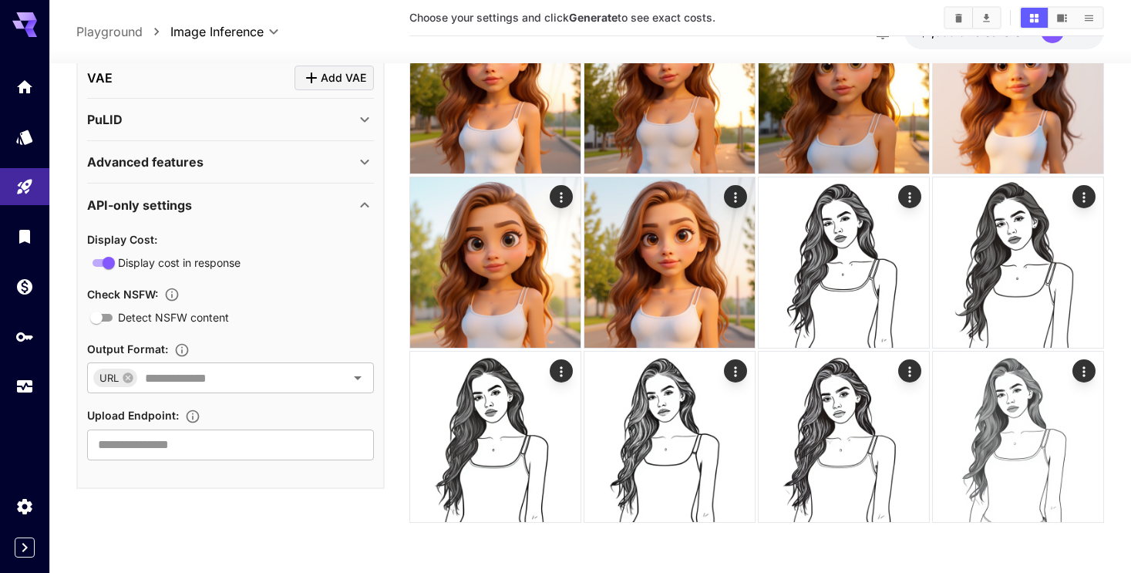
click at [358, 200] on icon at bounding box center [364, 205] width 19 height 19
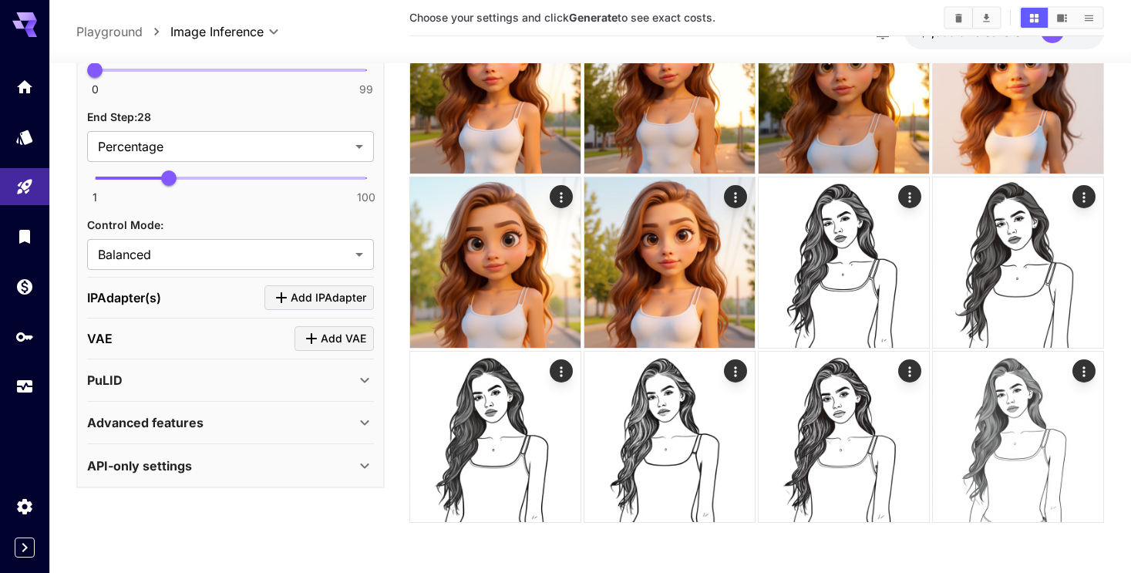
scroll to position [1521, 0]
click at [364, 468] on icon at bounding box center [364, 467] width 19 height 19
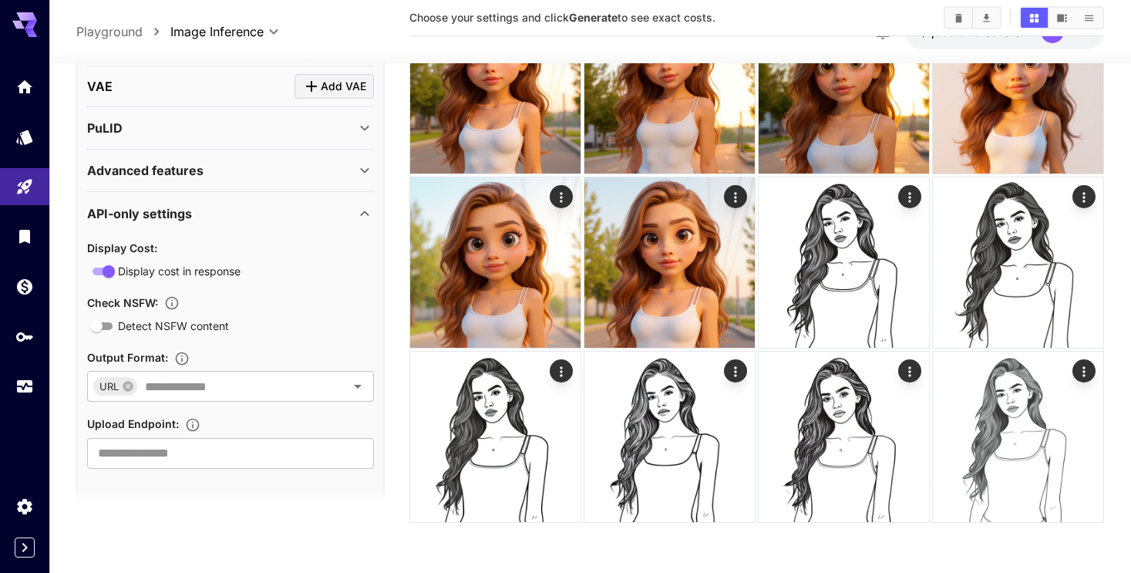
scroll to position [1783, 0]
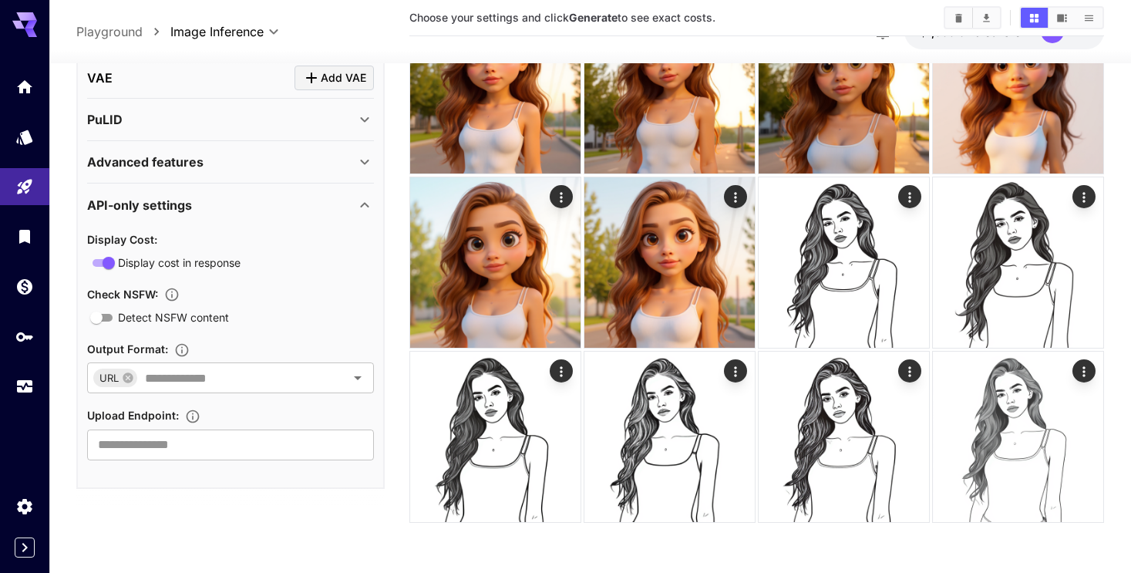
click at [361, 215] on div "API-only settings" at bounding box center [230, 205] width 287 height 37
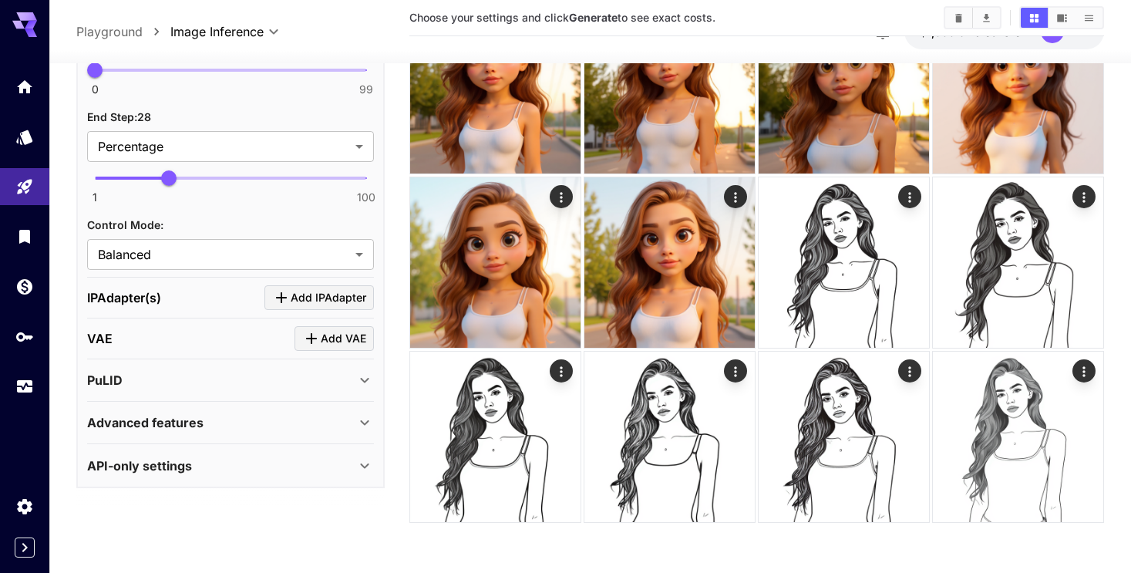
scroll to position [1521, 0]
click at [358, 429] on icon at bounding box center [364, 424] width 19 height 19
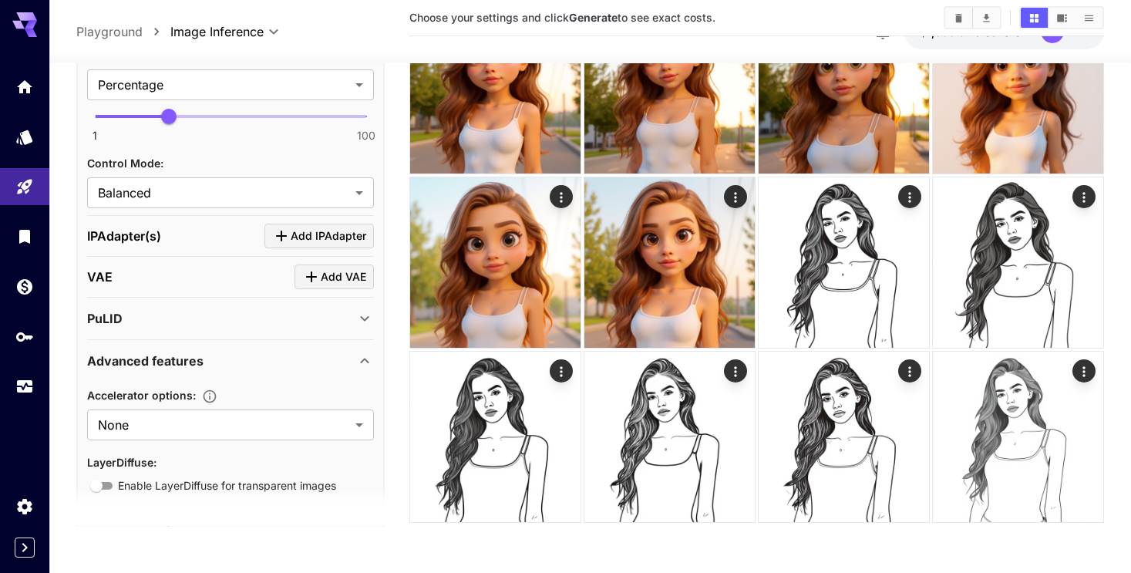
scroll to position [1649, 0]
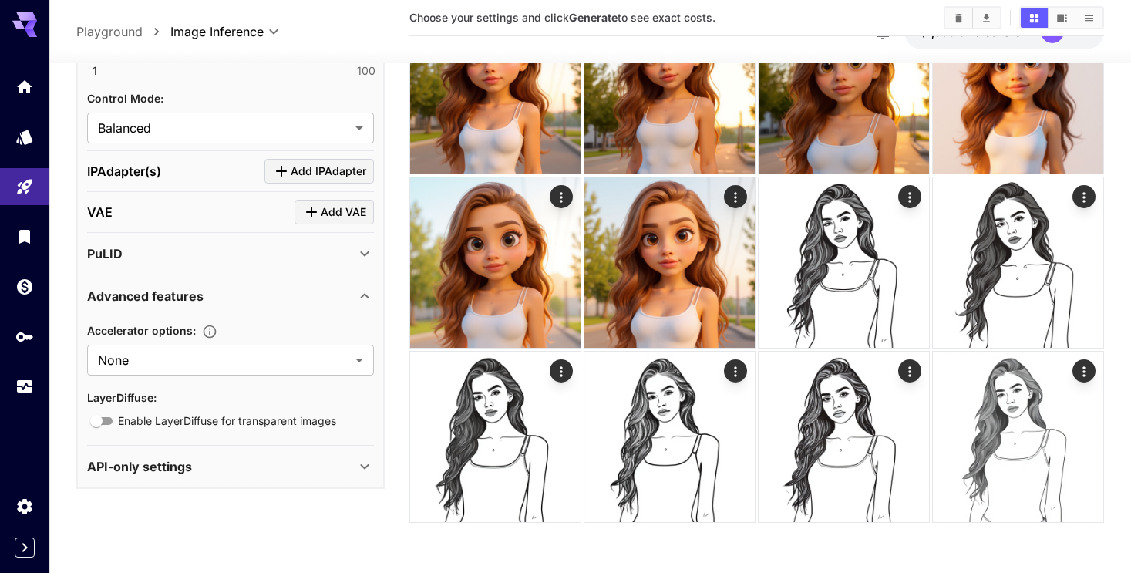
click at [360, 289] on icon at bounding box center [364, 297] width 19 height 19
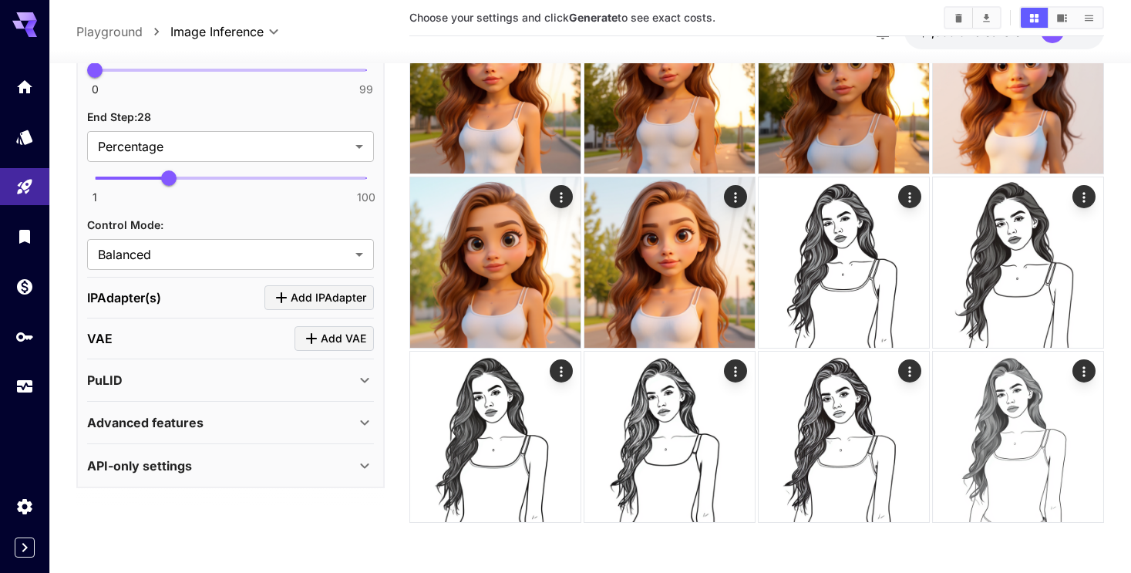
scroll to position [1521, 0]
click at [368, 386] on icon at bounding box center [364, 381] width 19 height 19
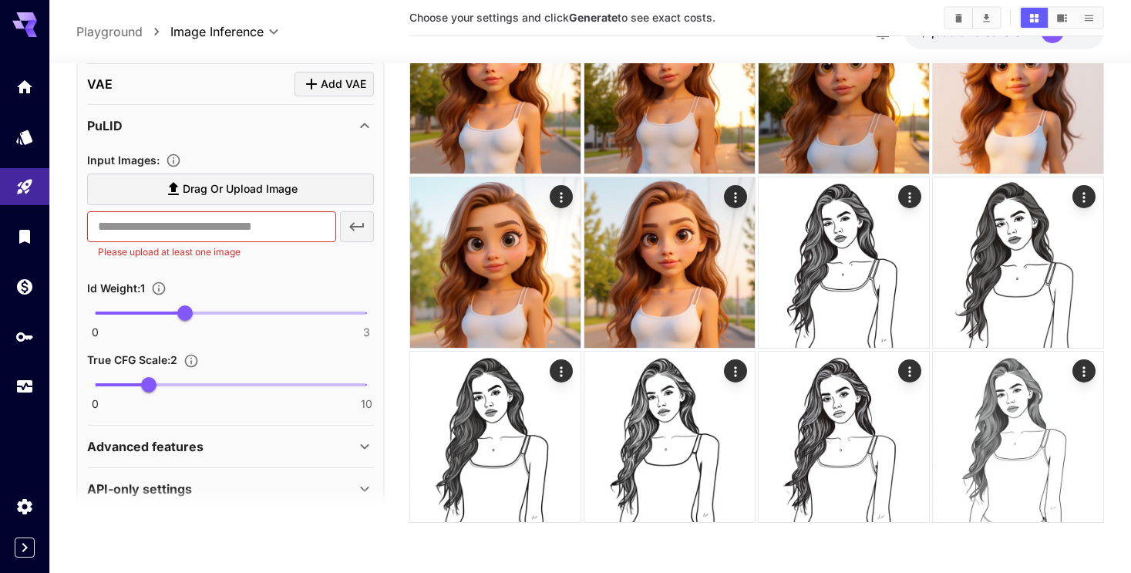
scroll to position [1798, 0]
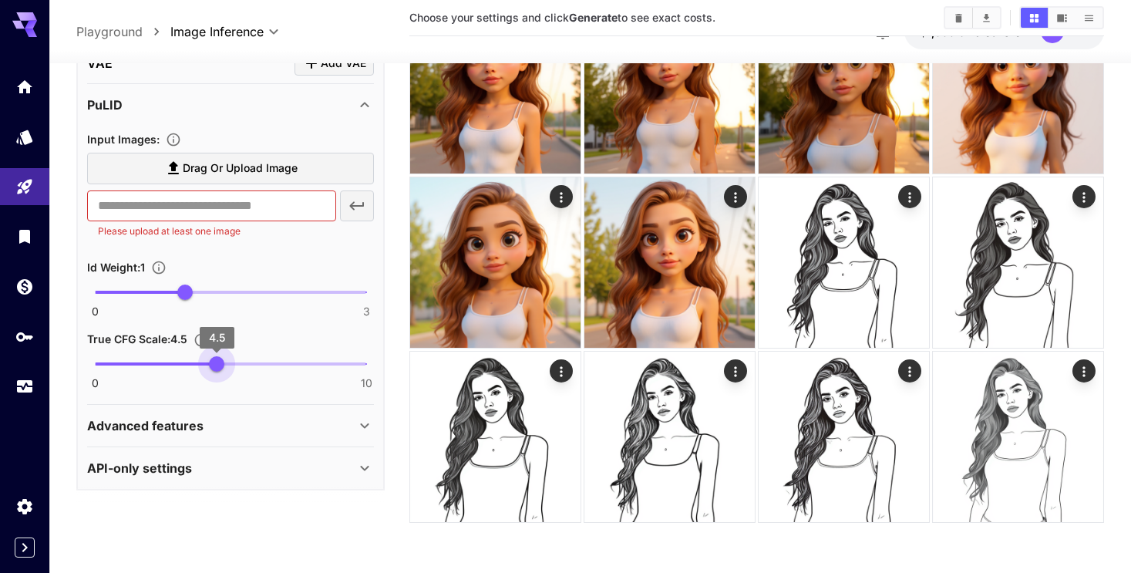
click at [216, 363] on span at bounding box center [230, 364] width 271 height 3
type input "*"
drag, startPoint x: 208, startPoint y: 362, endPoint x: 311, endPoint y: 362, distance: 103.3
click at [311, 362] on span "8" at bounding box center [311, 364] width 15 height 15
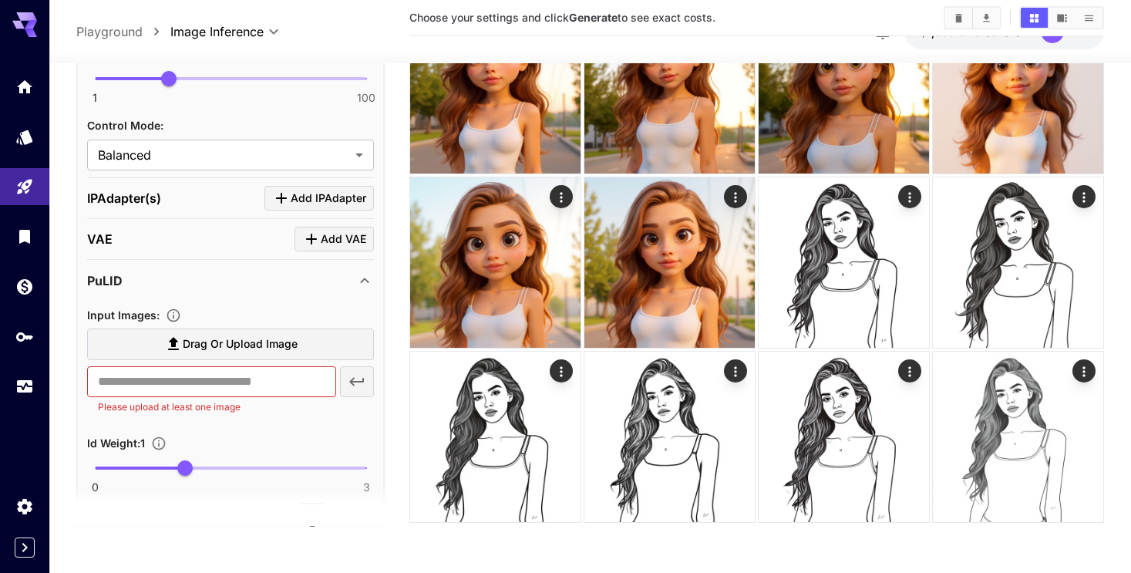
scroll to position [1609, 0]
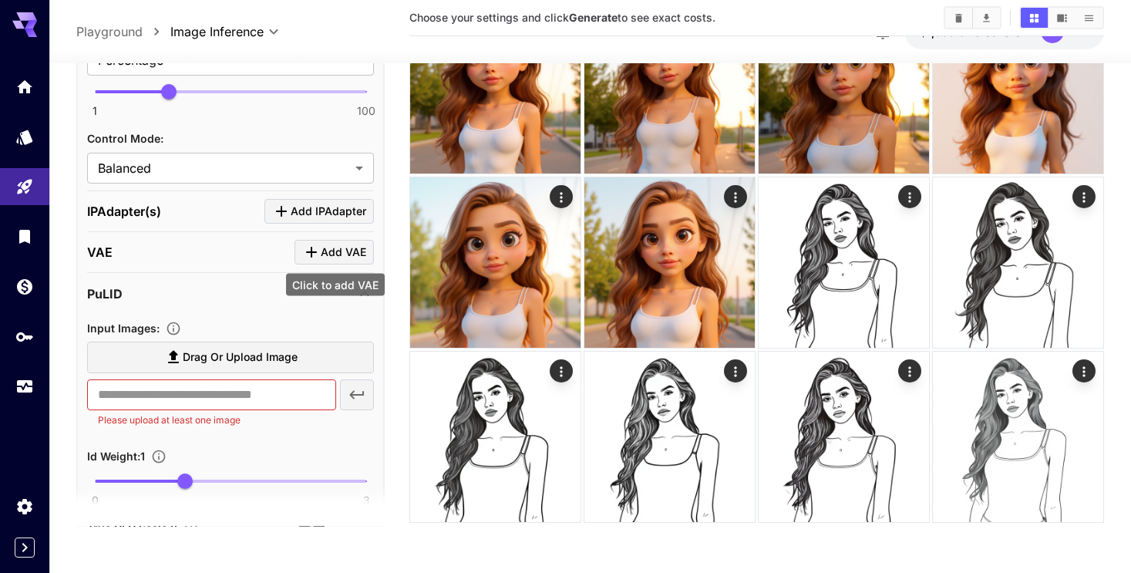
click at [311, 248] on icon "Click to add VAE" at bounding box center [311, 252] width 11 height 11
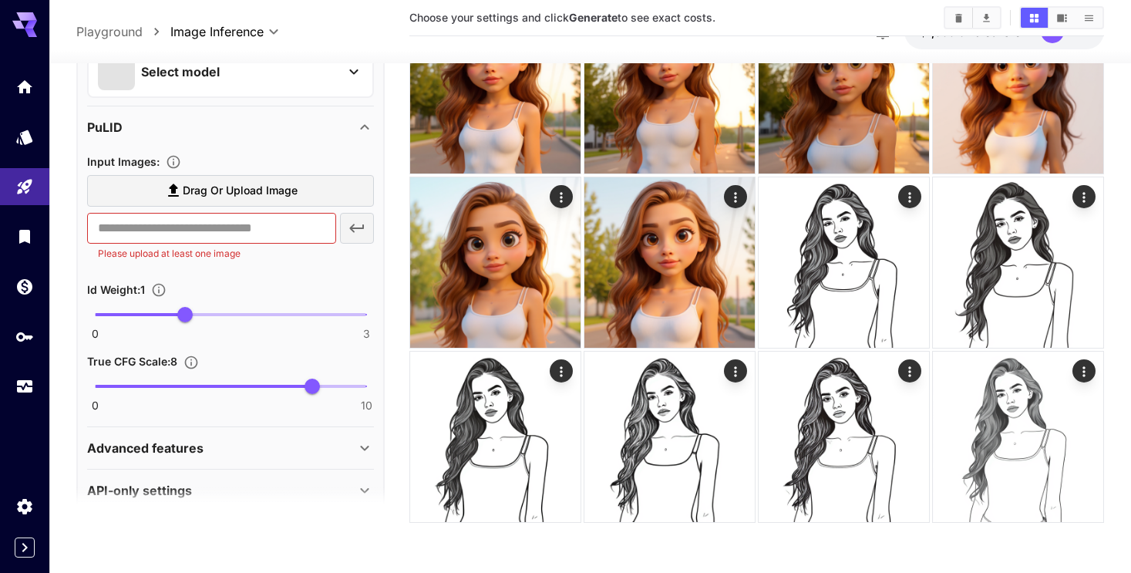
scroll to position [1886, 0]
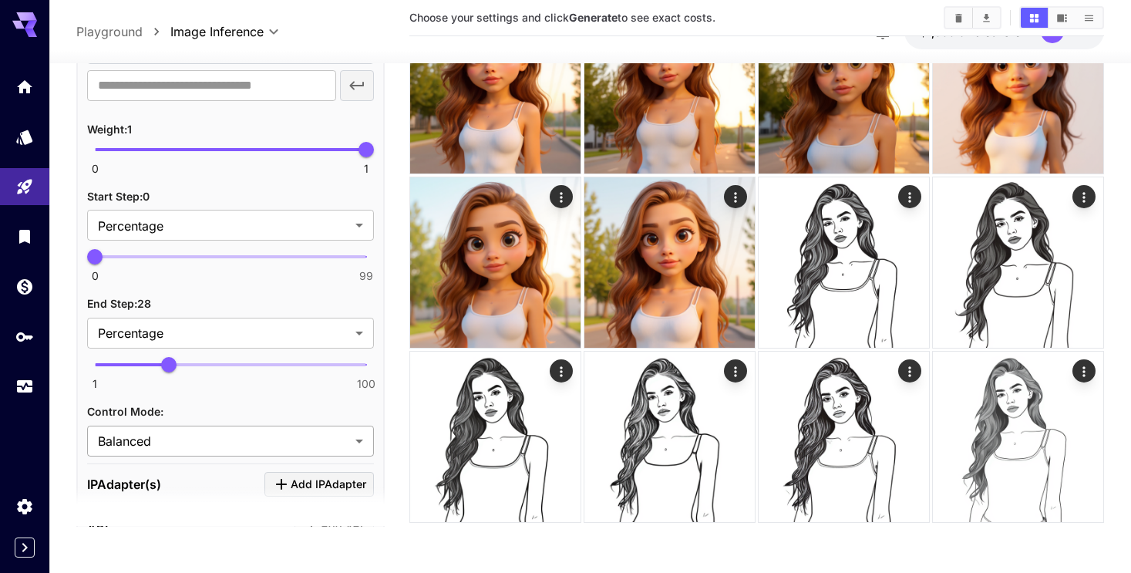
scroll to position [1311, 0]
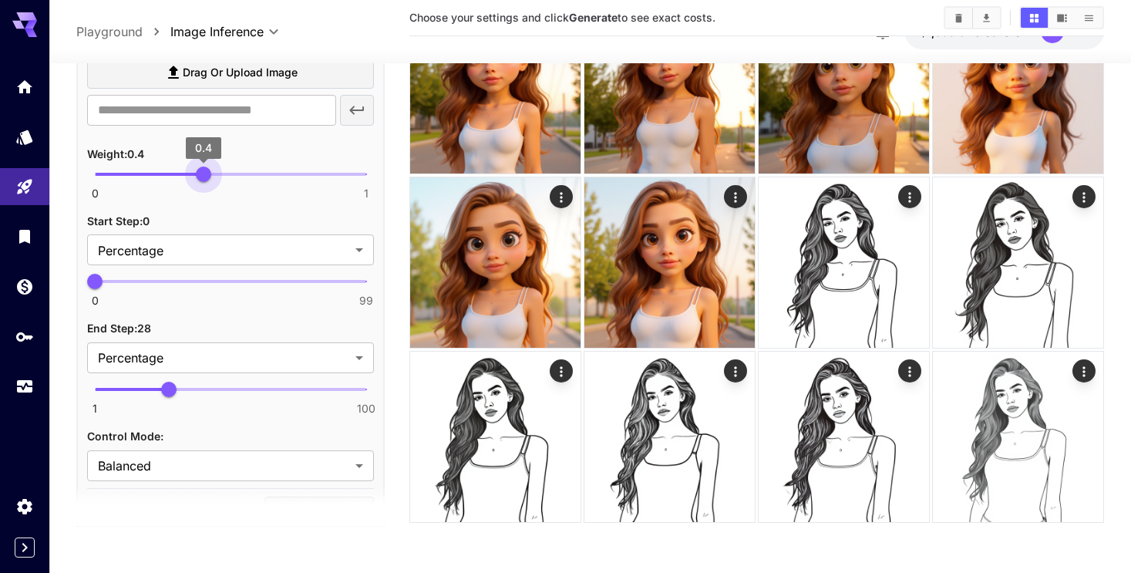
click at [204, 170] on span "0 1 0.4" at bounding box center [230, 174] width 271 height 23
click at [294, 168] on span "0 1 0.73" at bounding box center [230, 174] width 271 height 23
type input "***"
drag, startPoint x: 294, startPoint y: 168, endPoint x: 312, endPoint y: 171, distance: 18.8
click at [312, 171] on span "0.8" at bounding box center [311, 174] width 15 height 15
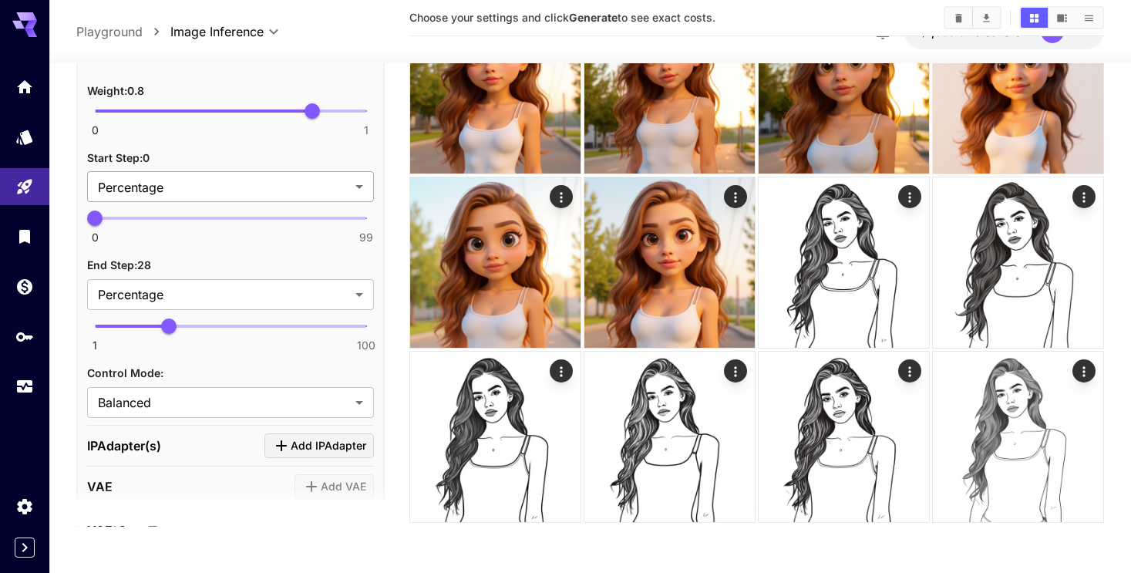
scroll to position [1383, 0]
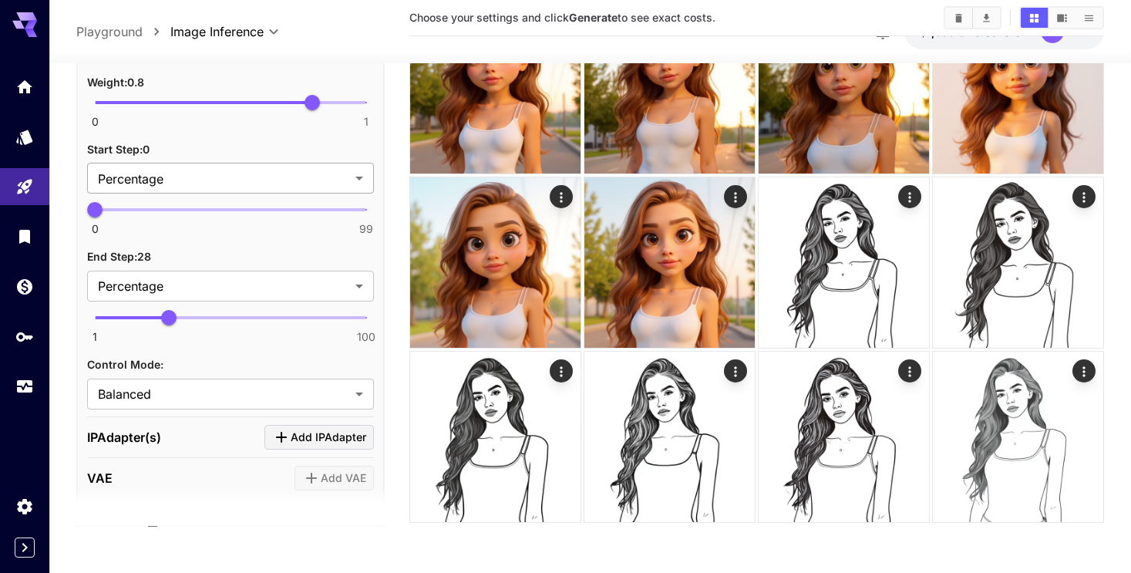
click at [219, 177] on body "**********" at bounding box center [565, 225] width 1131 height 695
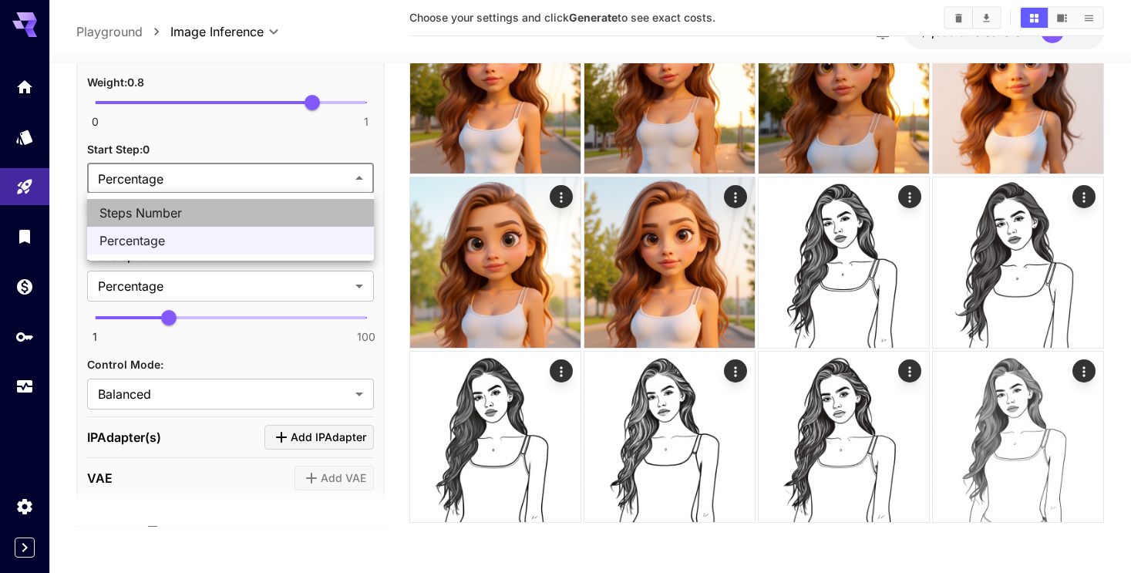
click at [209, 210] on span "Steps Number" at bounding box center [230, 213] width 262 height 19
type input "*****"
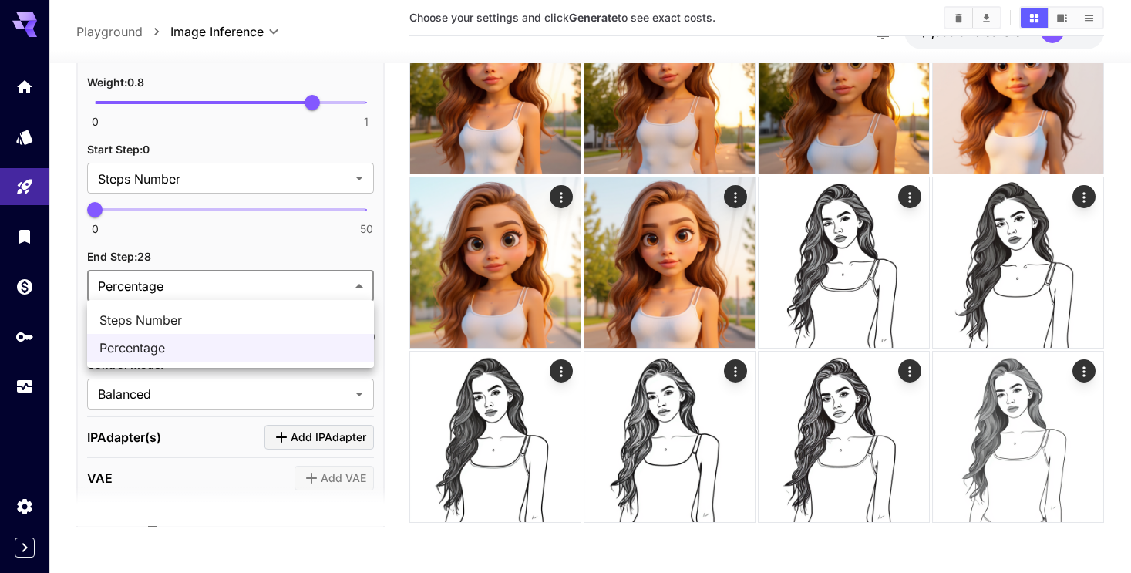
click at [176, 281] on body "**********" at bounding box center [565, 225] width 1131 height 695
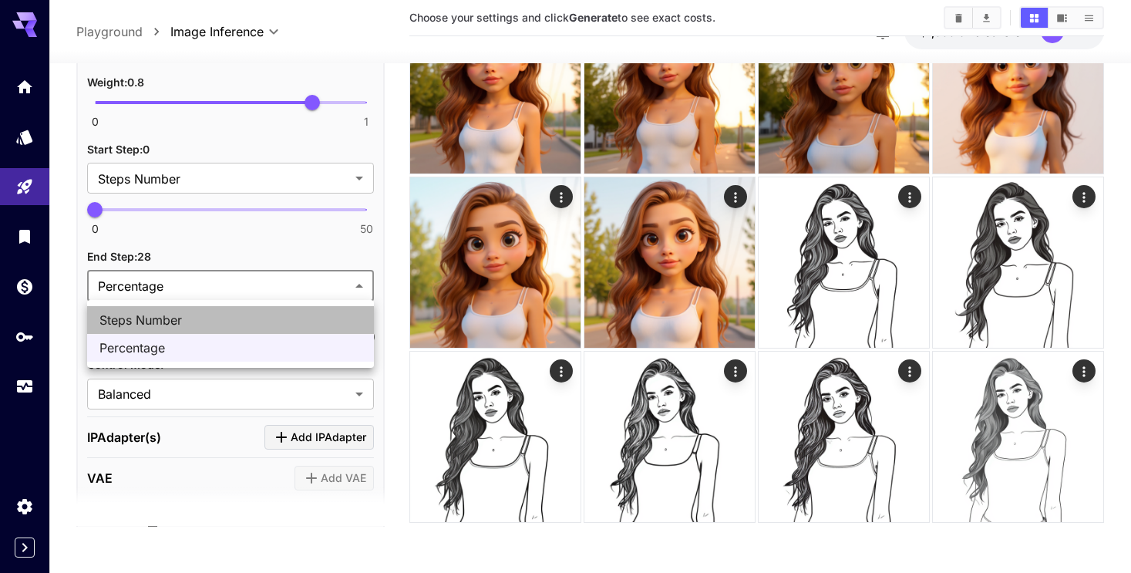
click at [168, 314] on span "Steps Number" at bounding box center [230, 320] width 262 height 19
type input "*****"
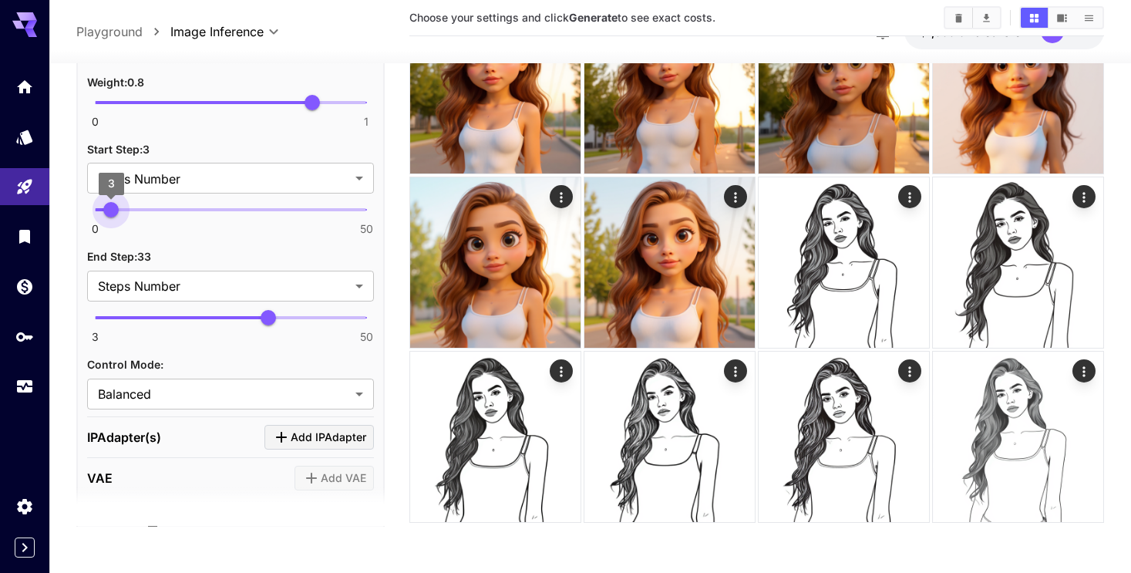
type input "*"
drag, startPoint x: 130, startPoint y: 204, endPoint x: 78, endPoint y: 197, distance: 52.9
click at [78, 197] on div "**********" at bounding box center [230, 124] width 308 height 1778
type input "**"
drag, startPoint x: 269, startPoint y: 314, endPoint x: 244, endPoint y: 317, distance: 24.9
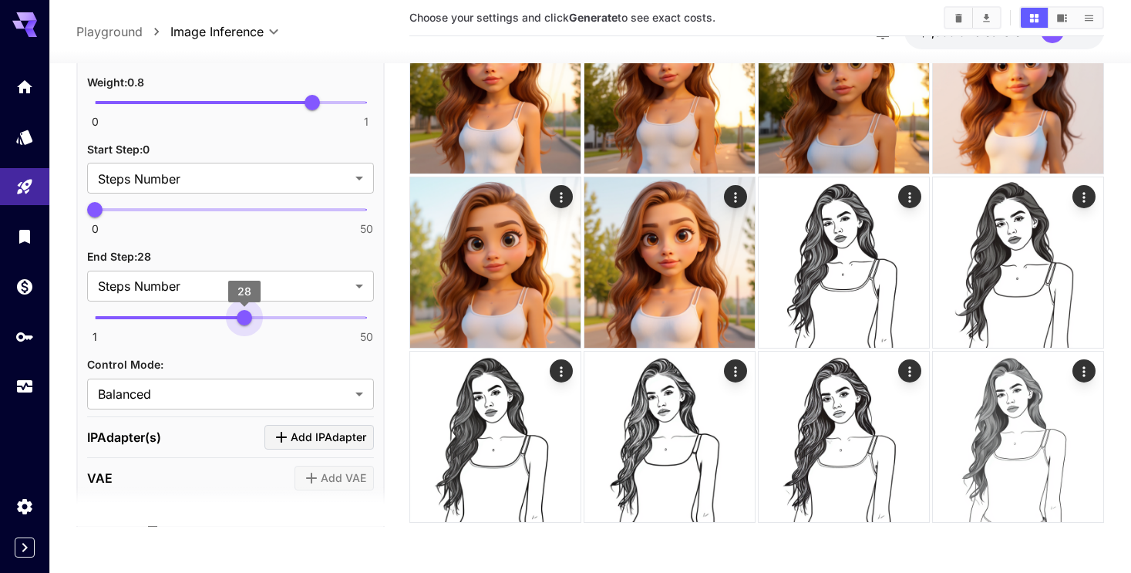
click at [244, 317] on span "28" at bounding box center [244, 318] width 15 height 15
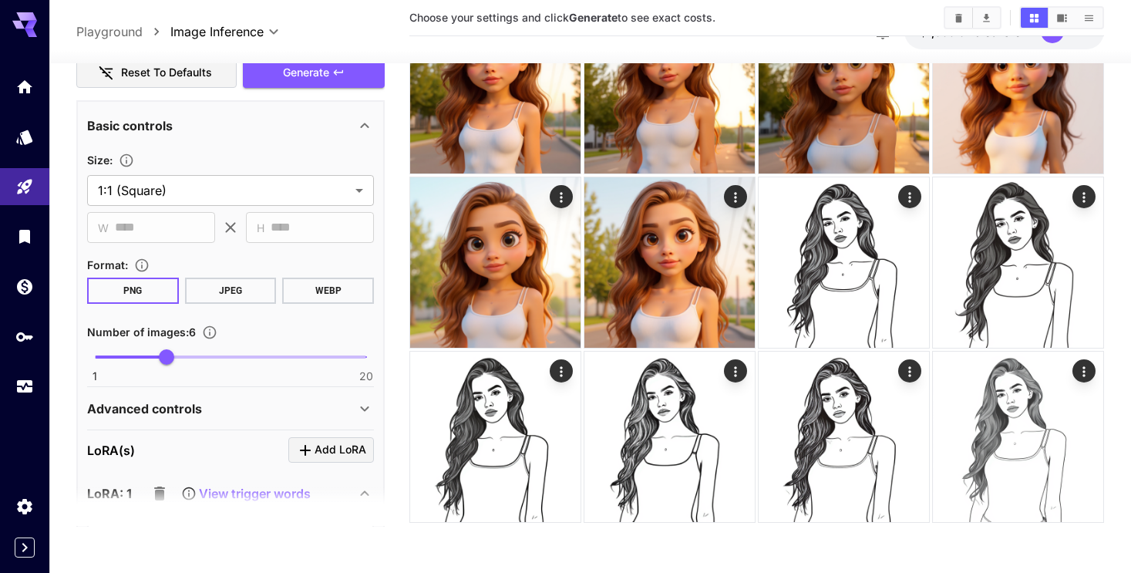
scroll to position [415, 0]
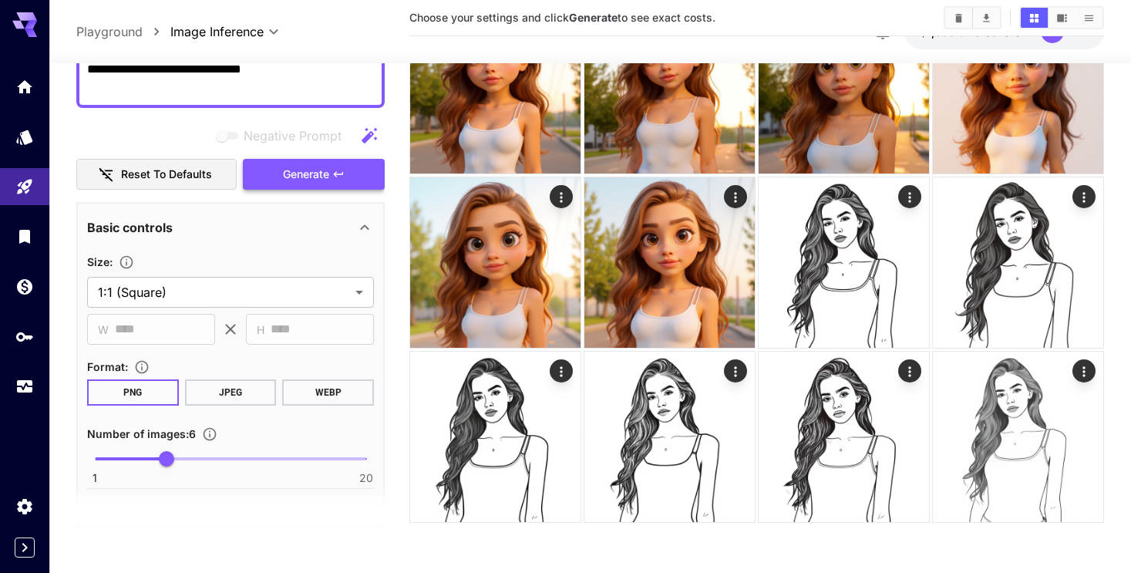
click at [292, 180] on div "Negative Prompt Reset to defaults Generate" at bounding box center [230, 155] width 308 height 70
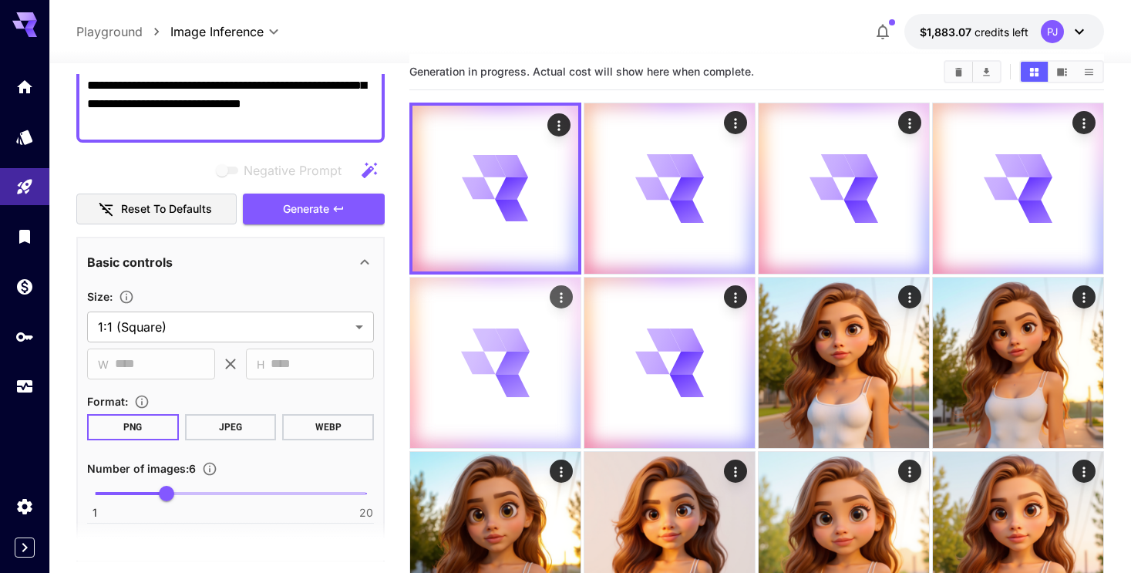
scroll to position [0, 0]
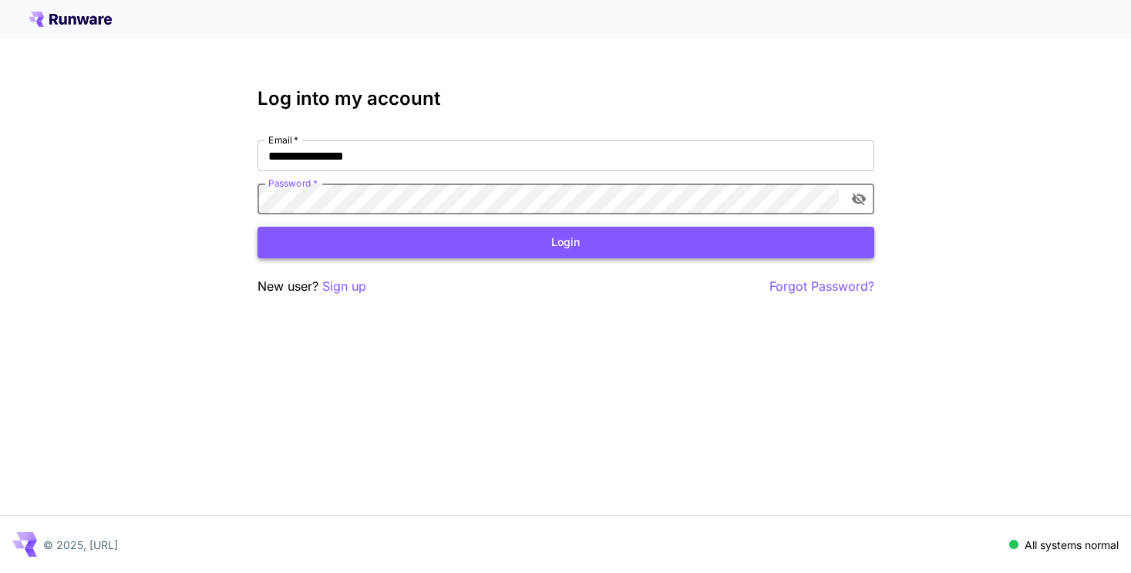
click at [316, 238] on button "Login" at bounding box center [565, 243] width 617 height 32
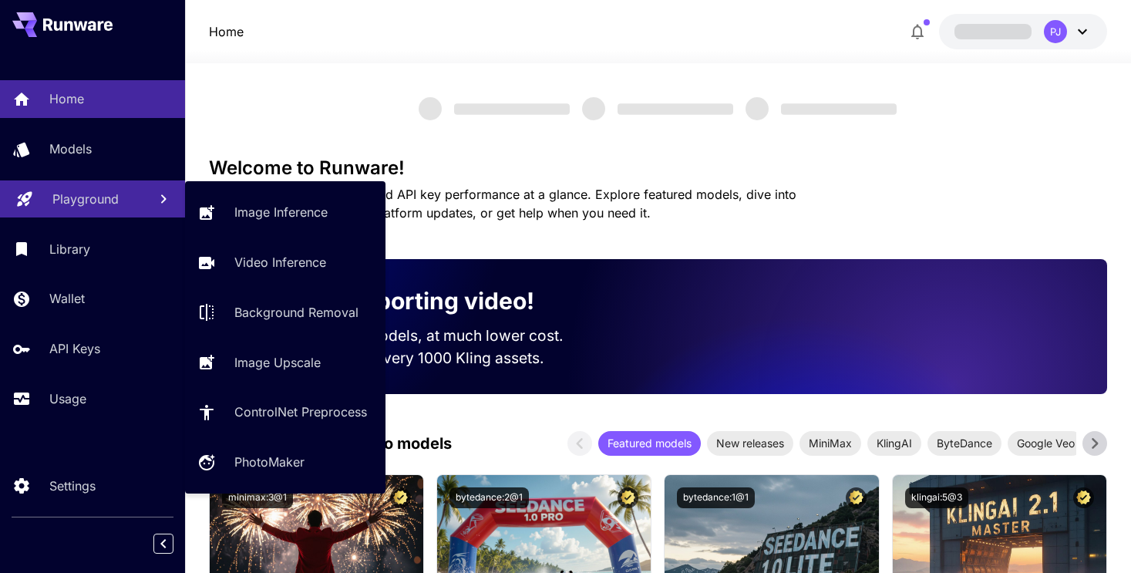
click at [89, 200] on p "Playground" at bounding box center [85, 199] width 66 height 19
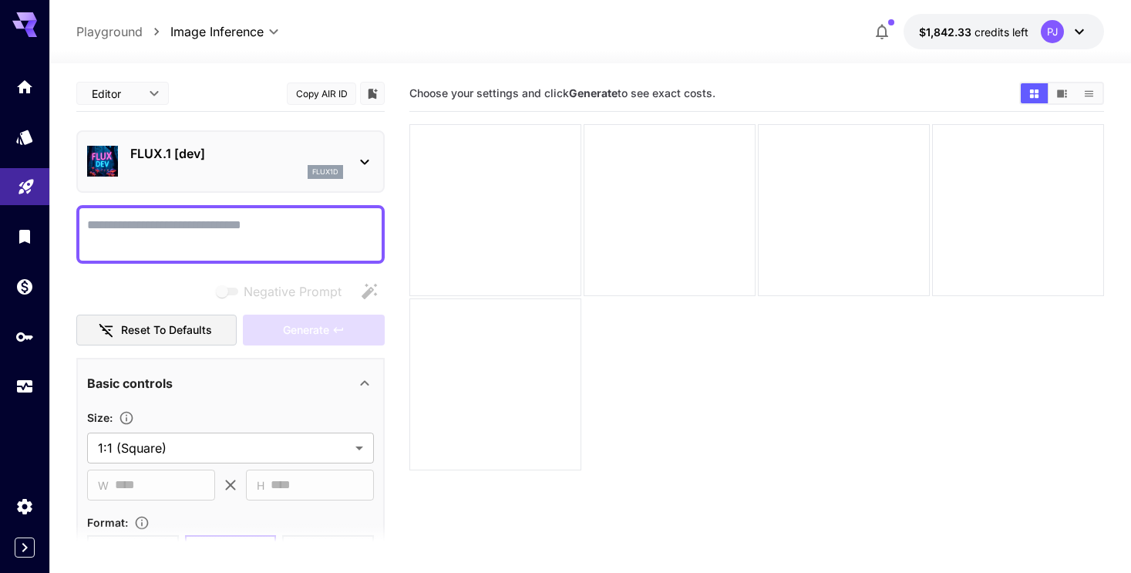
click at [201, 163] on div "FLUX.1 [dev] flux1d" at bounding box center [236, 161] width 213 height 35
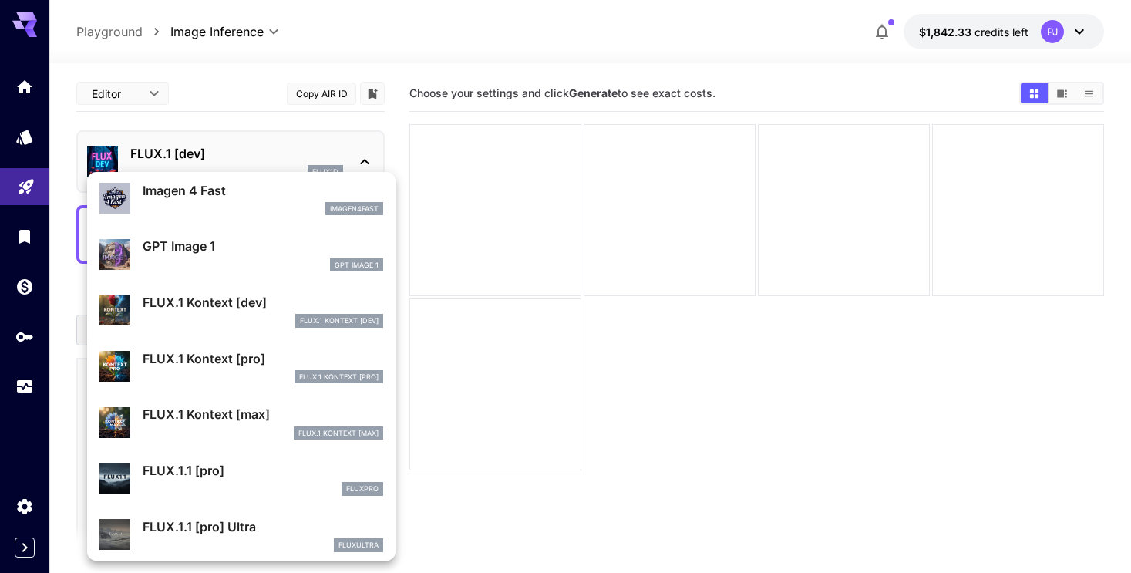
scroll to position [775, 0]
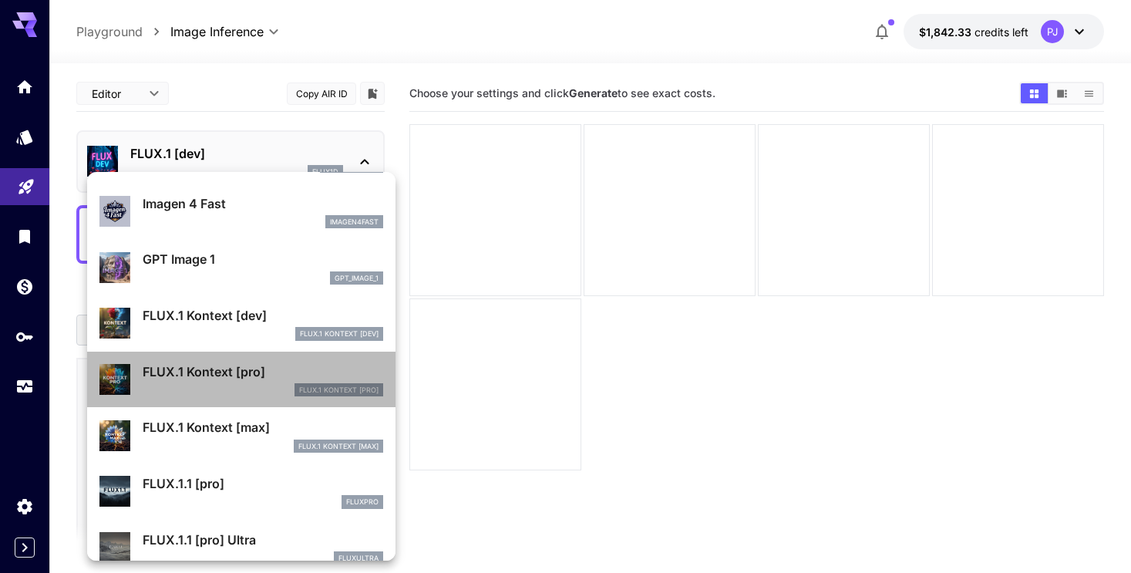
click at [227, 382] on div "FLUX.1 Kontext [pro] FLUX.1 Kontext [pro]" at bounding box center [263, 379] width 241 height 35
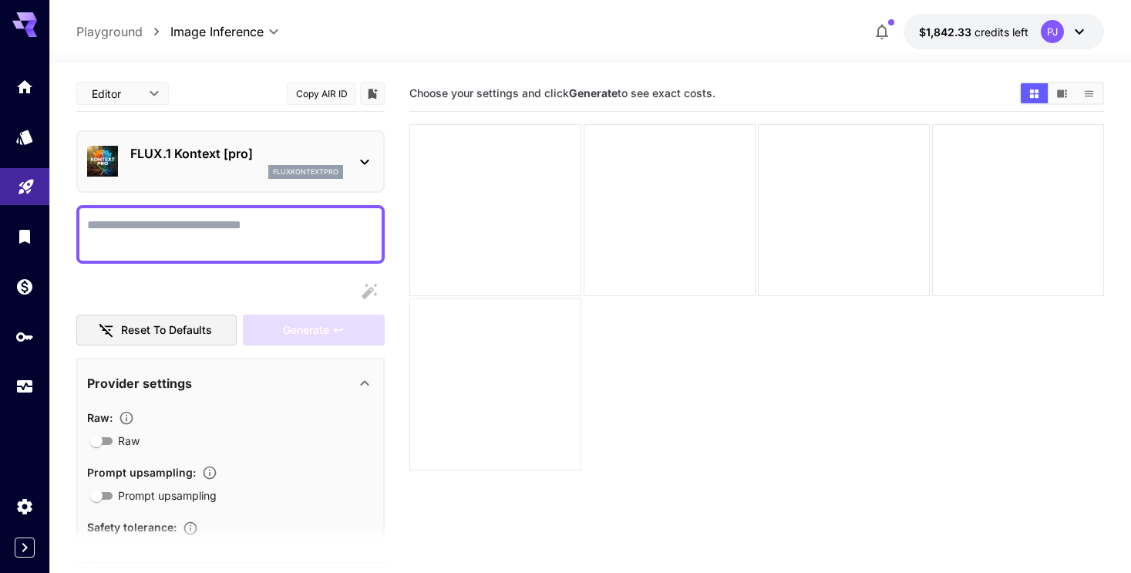
click at [196, 216] on textarea "Raw" at bounding box center [230, 234] width 287 height 37
paste textarea "**********"
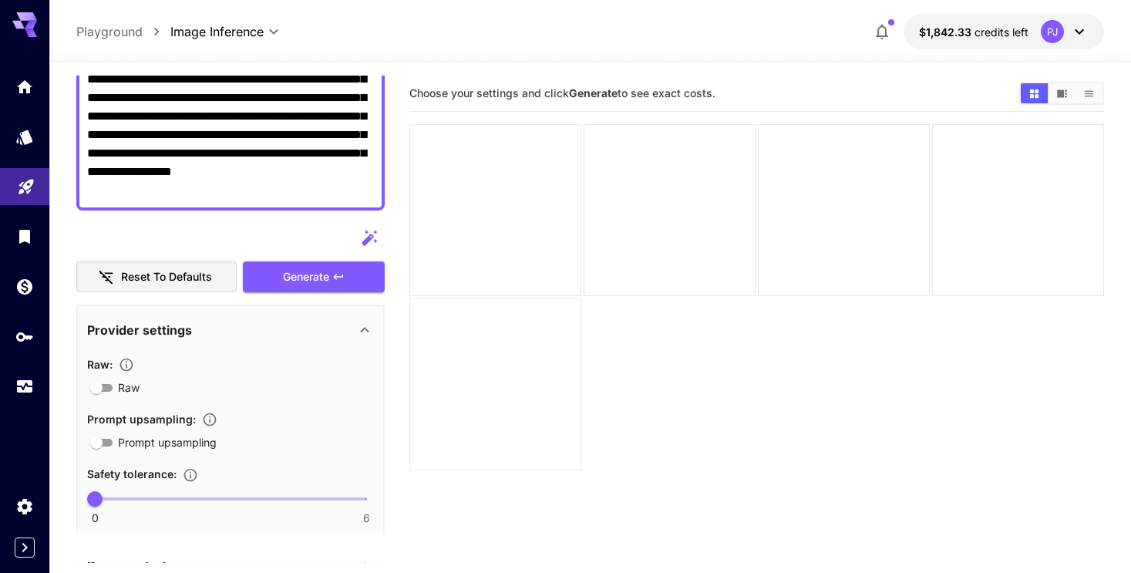
scroll to position [180, 0]
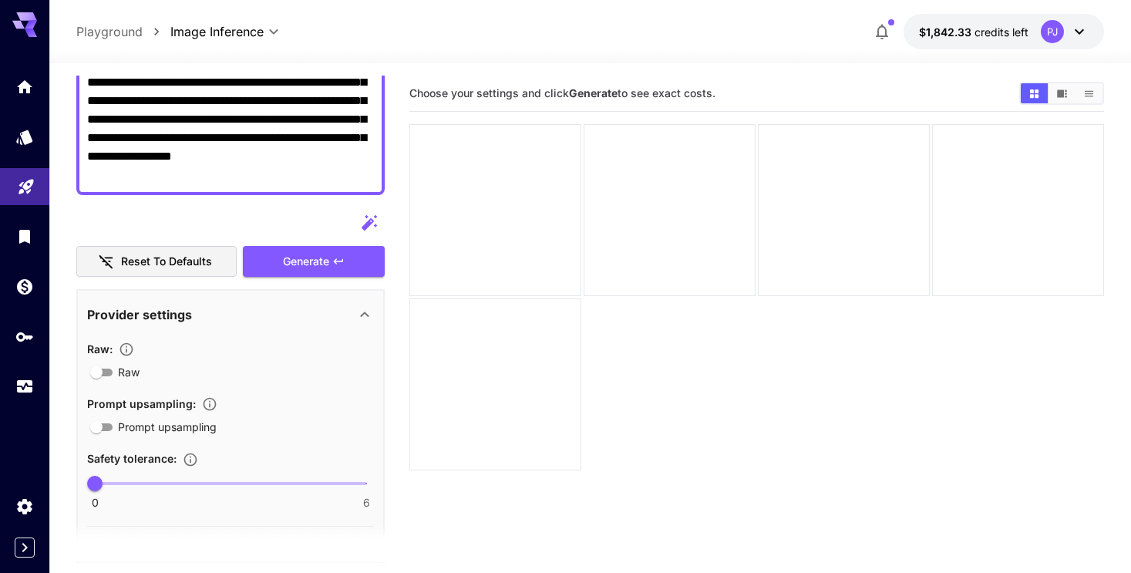
type textarea "**********"
click at [362, 311] on icon at bounding box center [364, 314] width 19 height 19
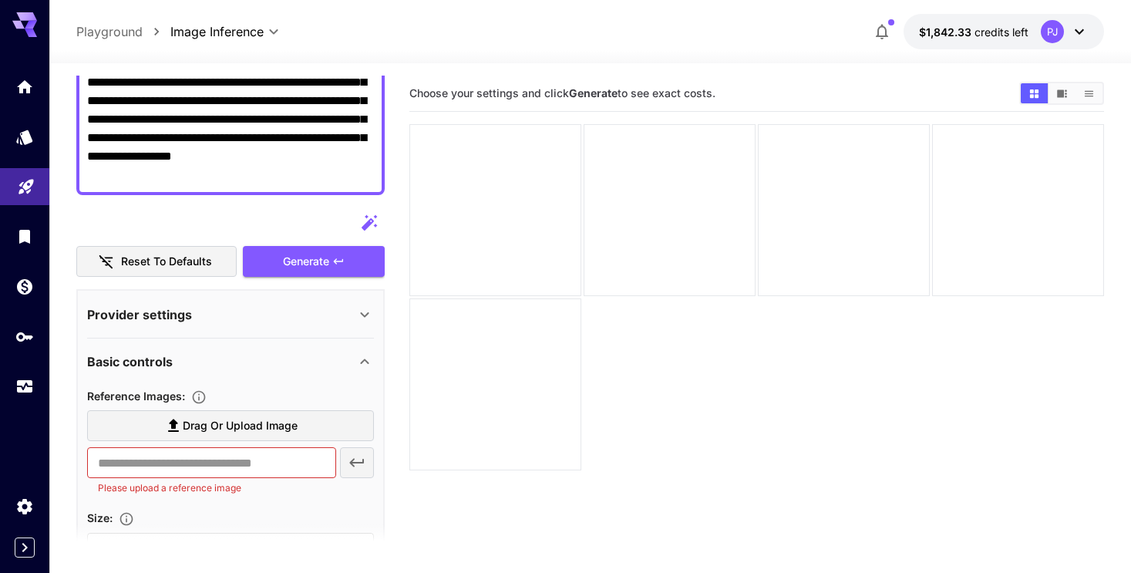
click at [303, 432] on label "Drag or upload image" at bounding box center [230, 426] width 287 height 32
click at [0, 0] on input "Drag or upload image" at bounding box center [0, 0] width 0 height 0
type input "**********"
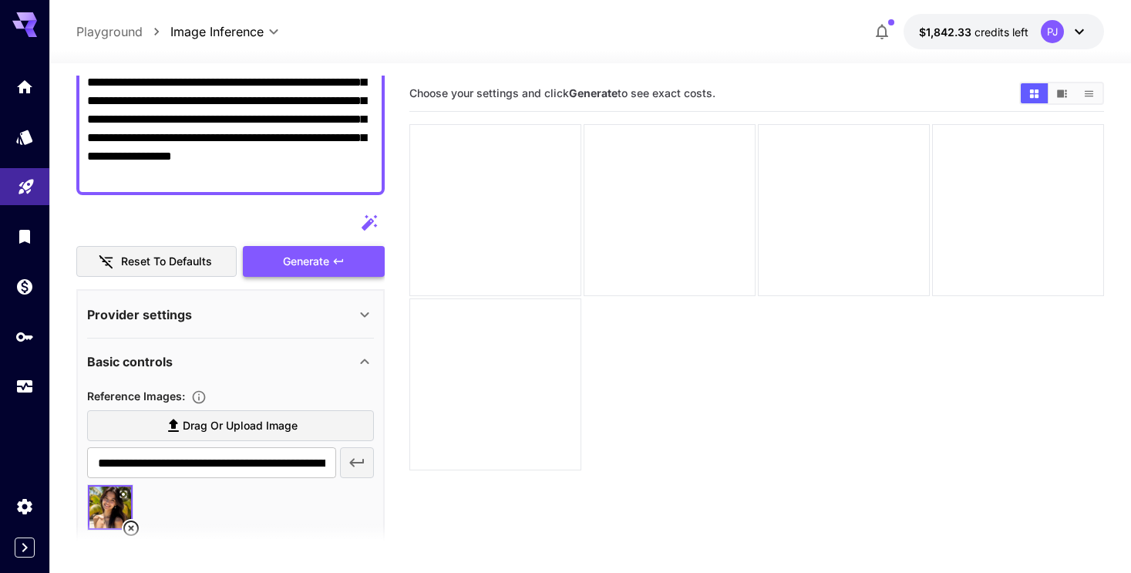
click at [325, 261] on span "Generate" at bounding box center [306, 261] width 46 height 19
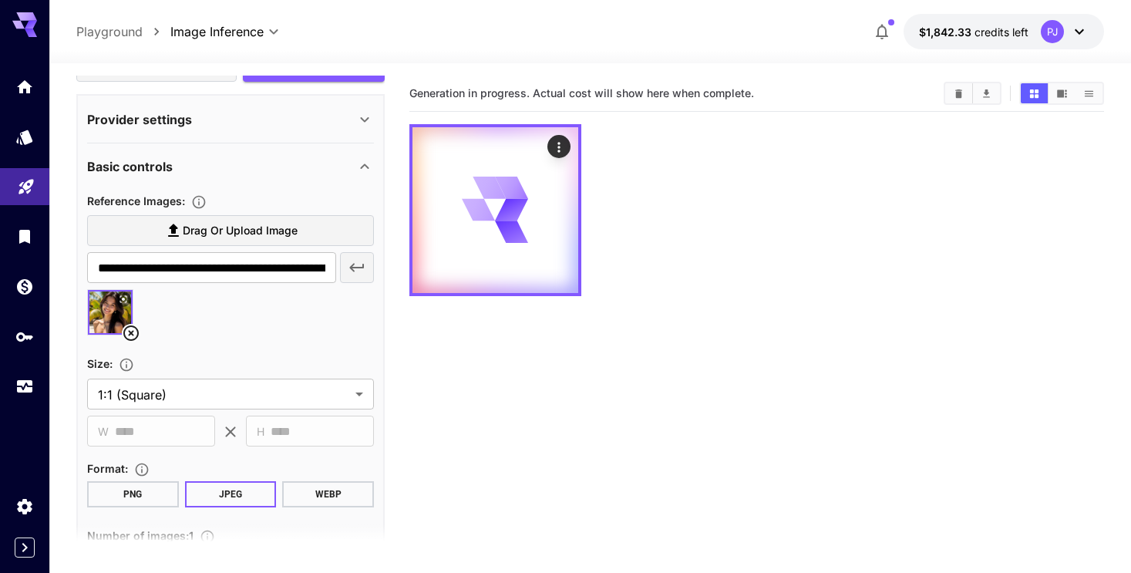
scroll to position [528, 0]
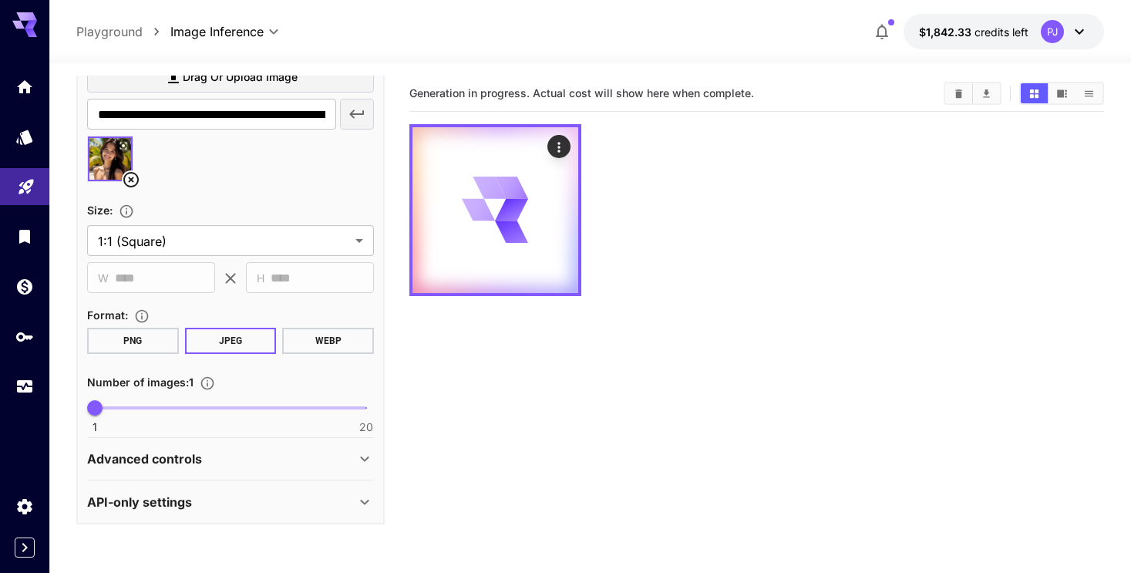
click at [158, 410] on span "1 20 1" at bounding box center [230, 407] width 271 height 23
type input "*"
drag, startPoint x: 158, startPoint y: 410, endPoint x: 167, endPoint y: 410, distance: 9.3
click at [167, 410] on span "6" at bounding box center [166, 407] width 15 height 15
click at [146, 332] on button "PNG" at bounding box center [133, 341] width 92 height 26
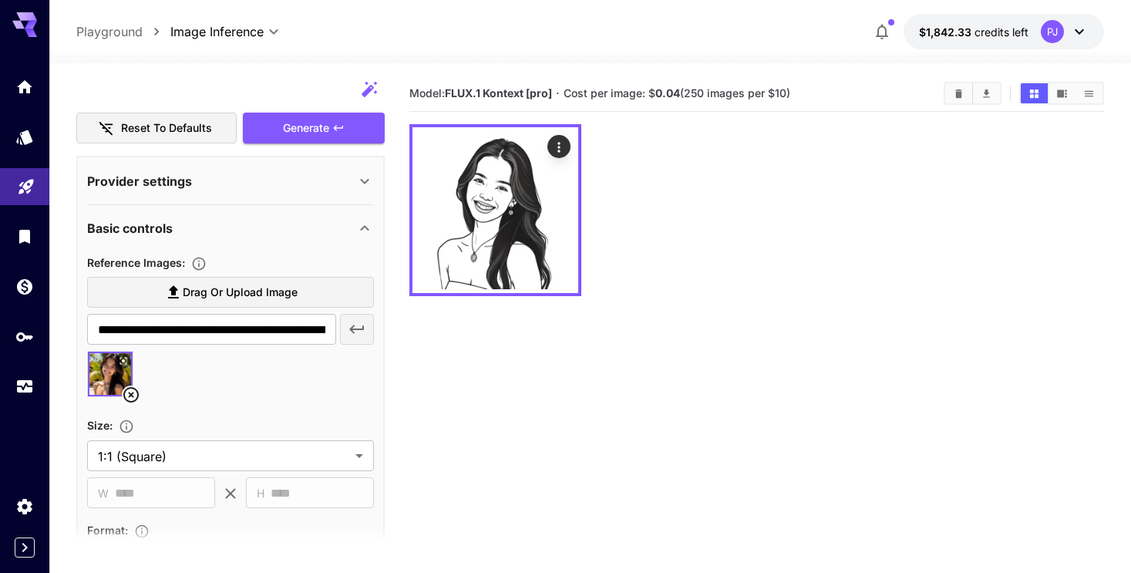
scroll to position [247, 0]
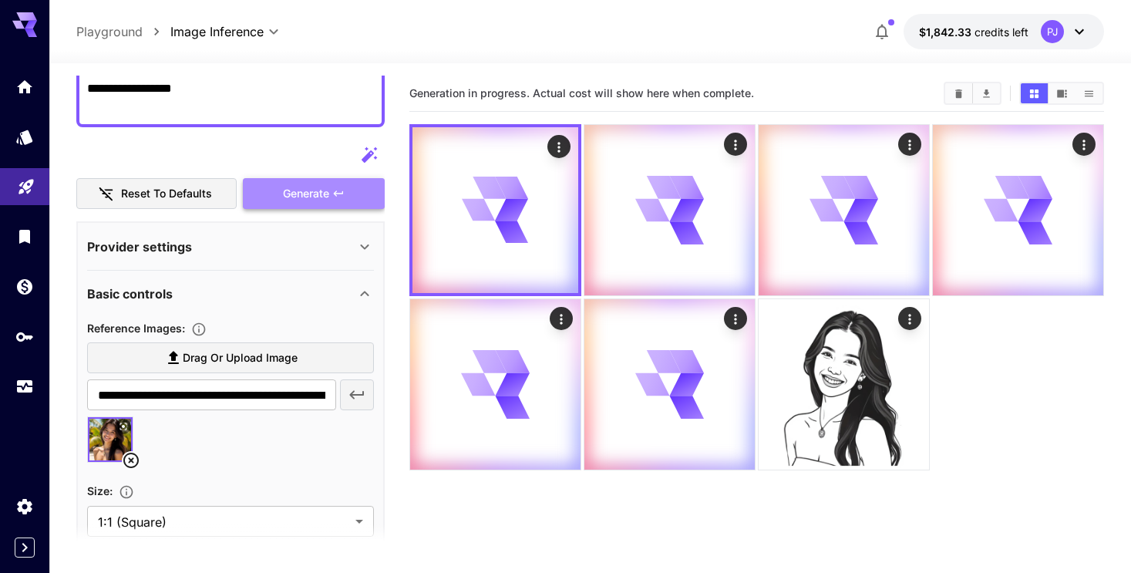
click at [297, 194] on span "Generate" at bounding box center [306, 193] width 46 height 19
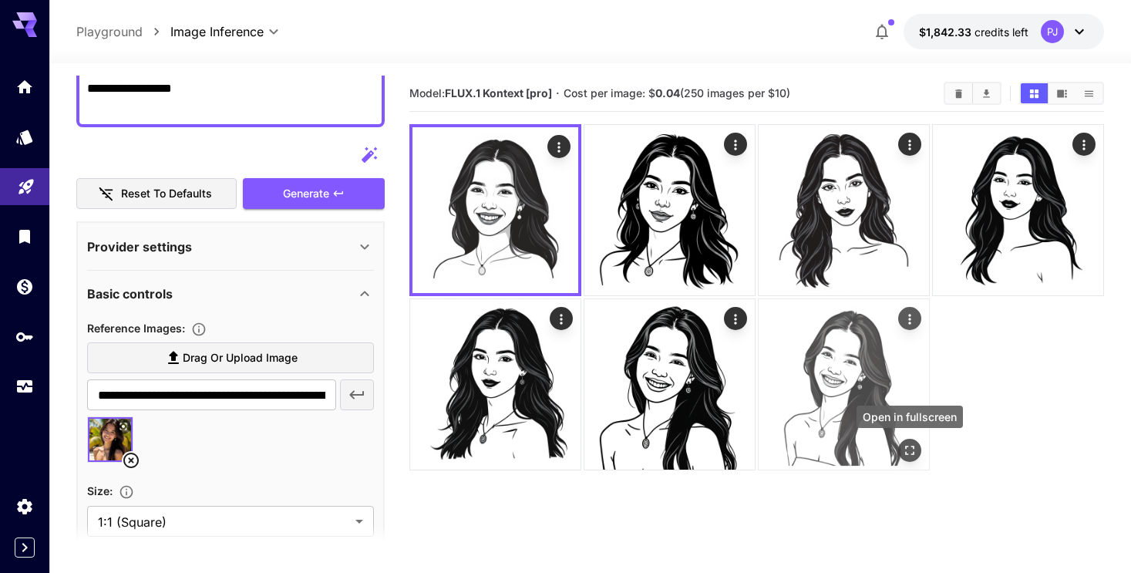
click at [908, 453] on icon "Open in fullscreen" at bounding box center [909, 449] width 15 height 15
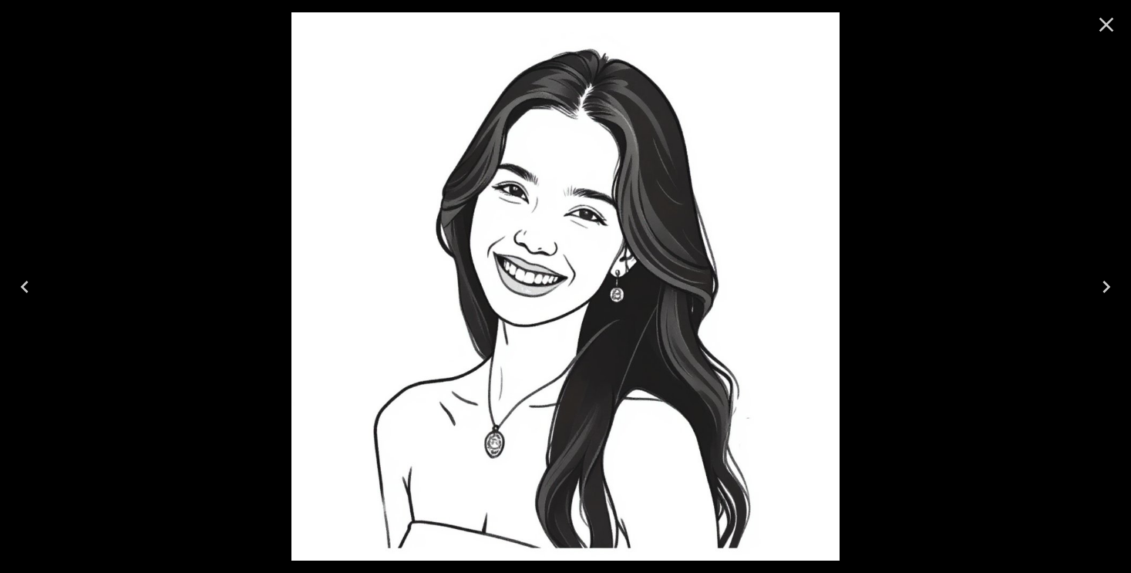
click at [1106, 24] on icon "Close" at bounding box center [1106, 25] width 15 height 15
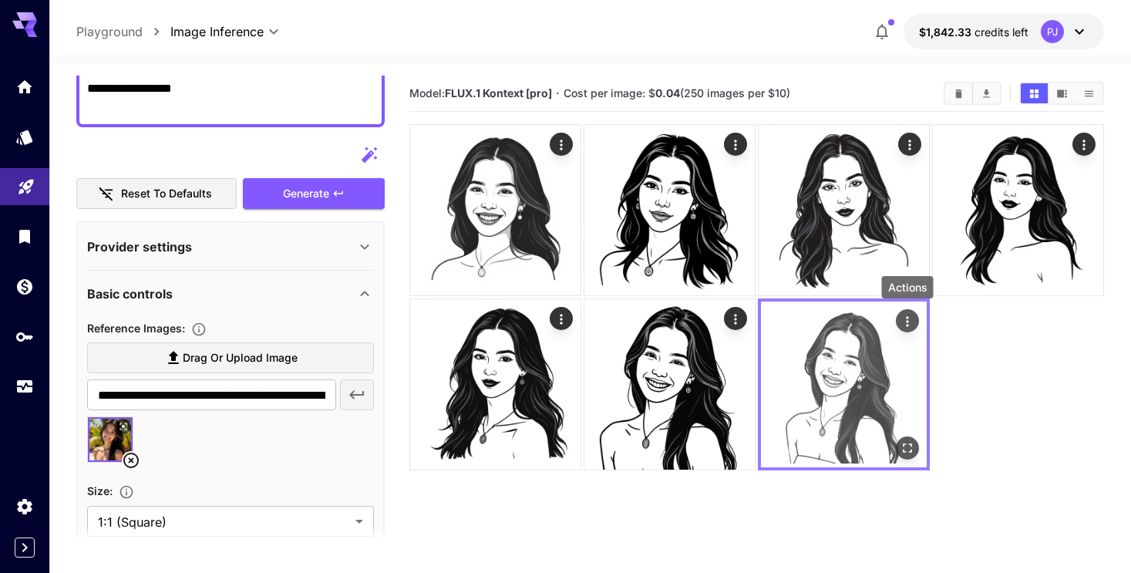
click at [905, 320] on icon "Actions" at bounding box center [907, 321] width 15 height 15
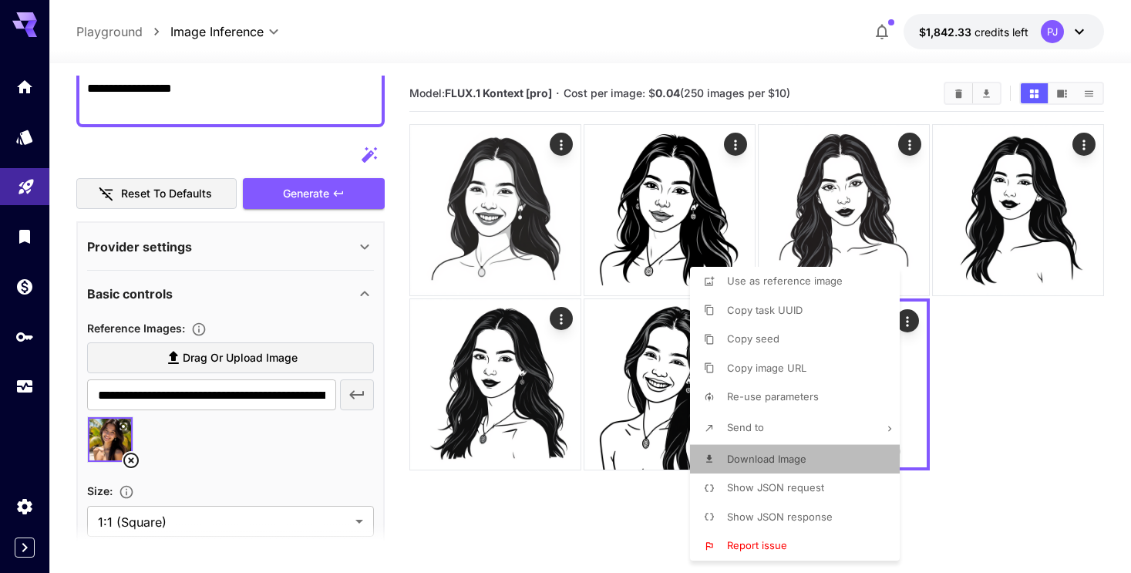
click at [795, 455] on span "Download Image" at bounding box center [766, 458] width 79 height 12
click at [1040, 408] on div at bounding box center [565, 286] width 1131 height 573
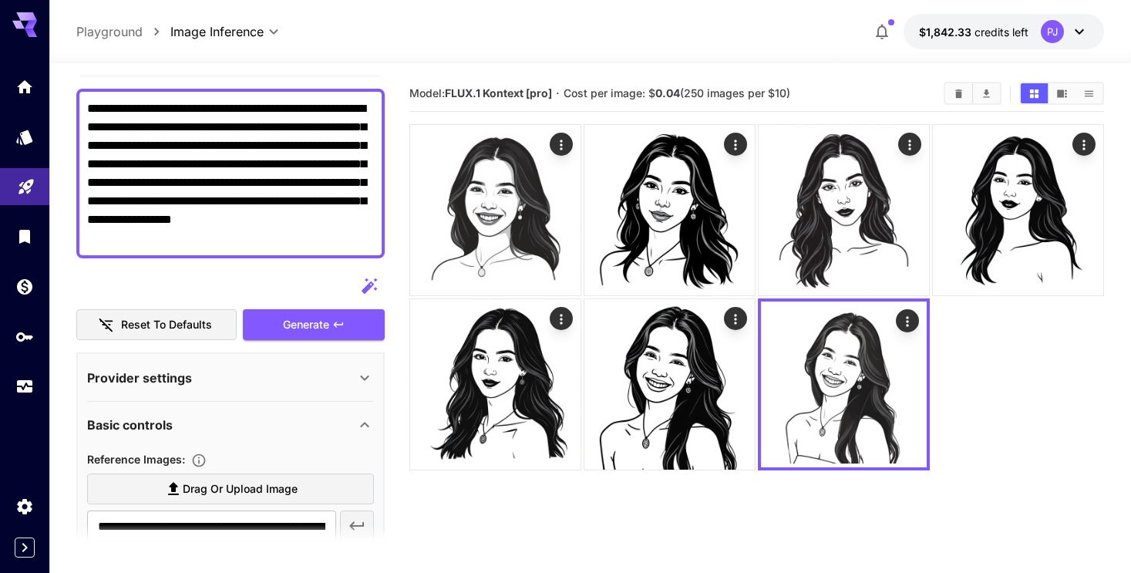
scroll to position [11, 0]
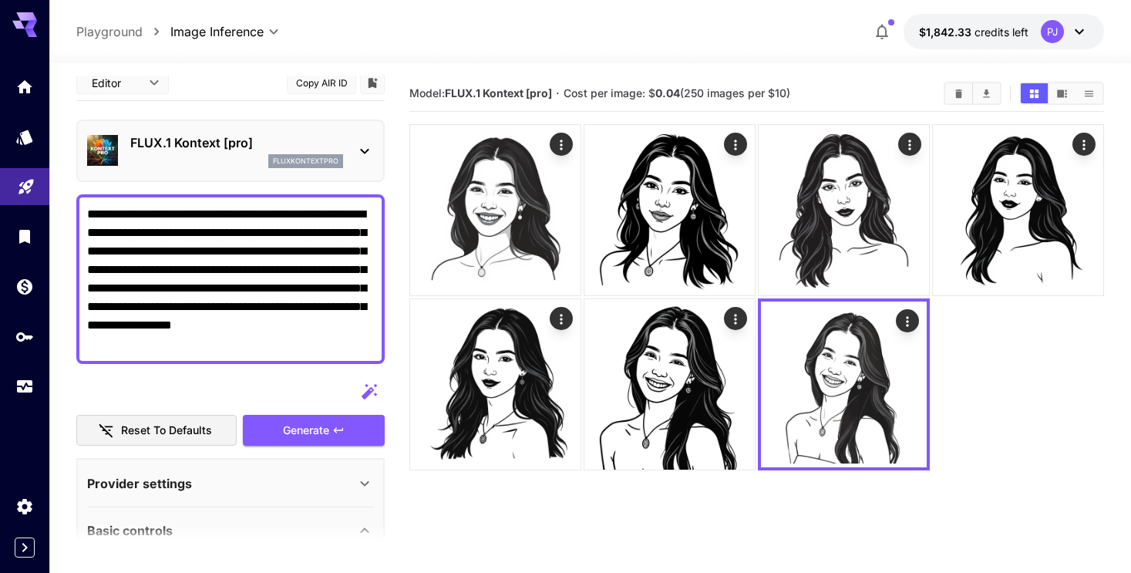
drag, startPoint x: 283, startPoint y: 344, endPoint x: 51, endPoint y: 192, distance: 277.3
click at [51, 192] on section "**********" at bounding box center [590, 378] width 1082 height 631
paste textarea
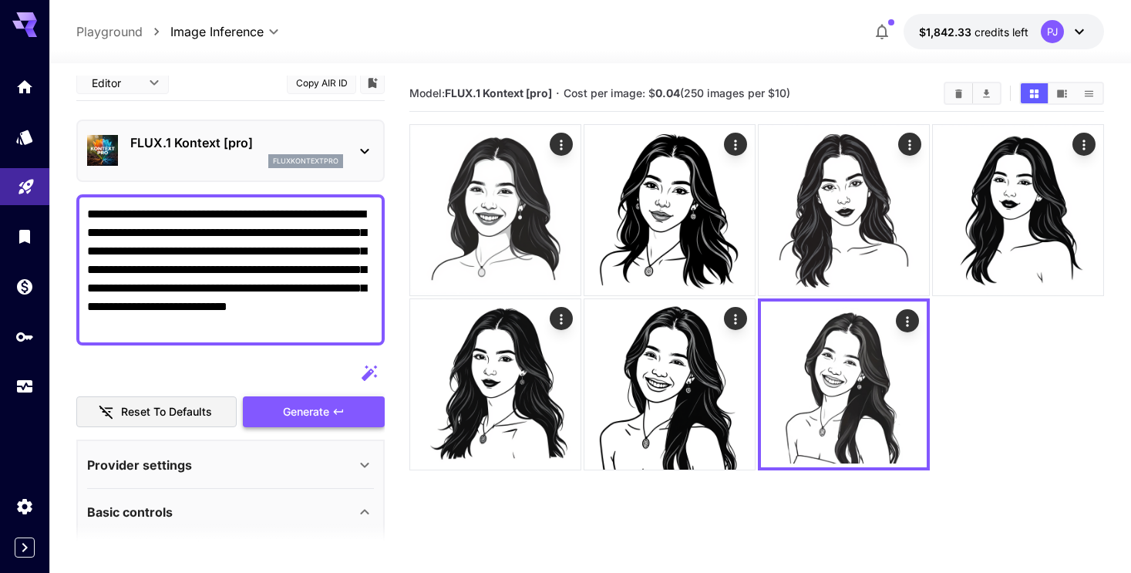
type textarea "**********"
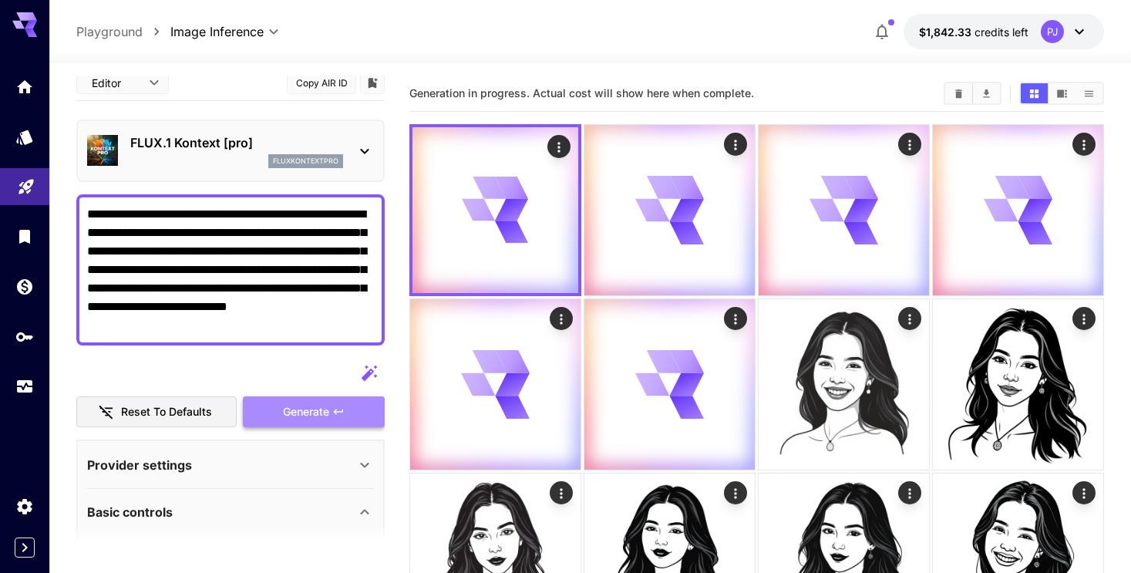
click at [277, 408] on button "Generate" at bounding box center [314, 412] width 142 height 32
